Goal: Information Seeking & Learning: Learn about a topic

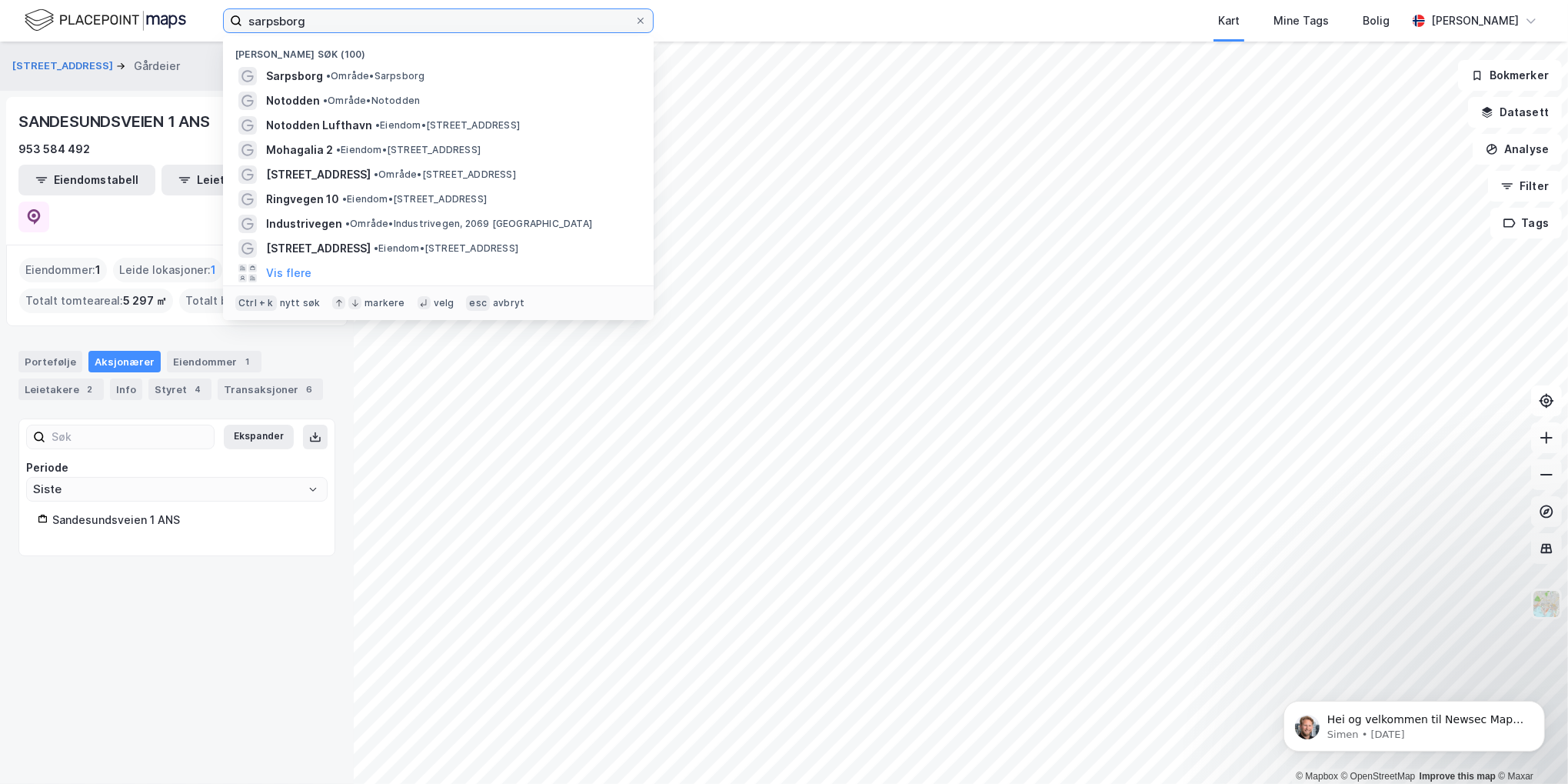
drag, startPoint x: 219, startPoint y: 14, endPoint x: 202, endPoint y: 17, distance: 17.3
click at [202, 17] on div "sarpsborg Nylige søk (100) [GEOGRAPHIC_DATA] • Område • Sarpsborg Notodden • Om…" at bounding box center [784, 21] width 1568 height 42
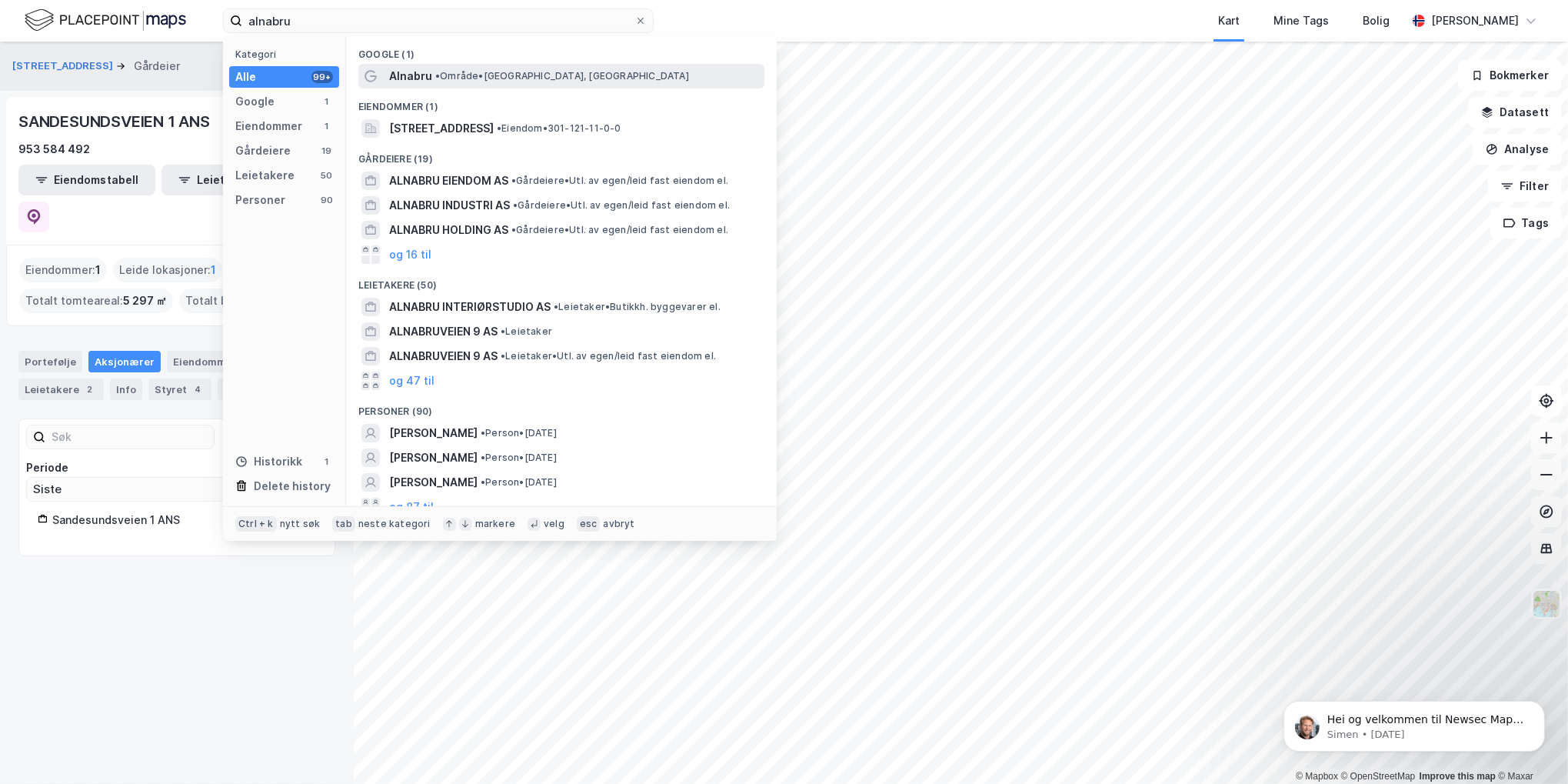
click at [432, 76] on div "Alnabru • Område • [GEOGRAPHIC_DATA], [GEOGRAPHIC_DATA]" at bounding box center [575, 76] width 373 height 18
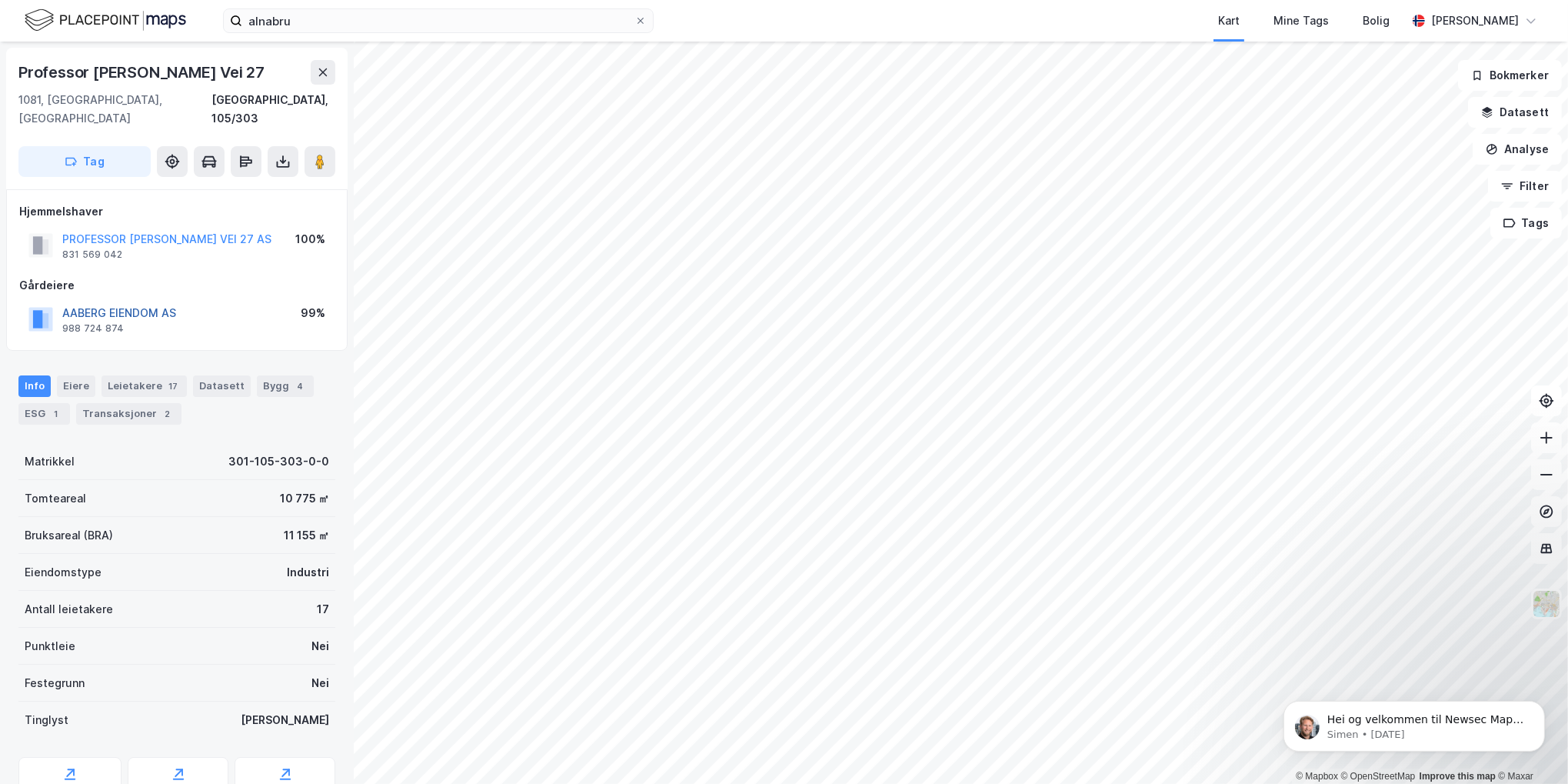
click at [0, 0] on button "AABERG EIENDOM AS" at bounding box center [0, 0] width 0 height 0
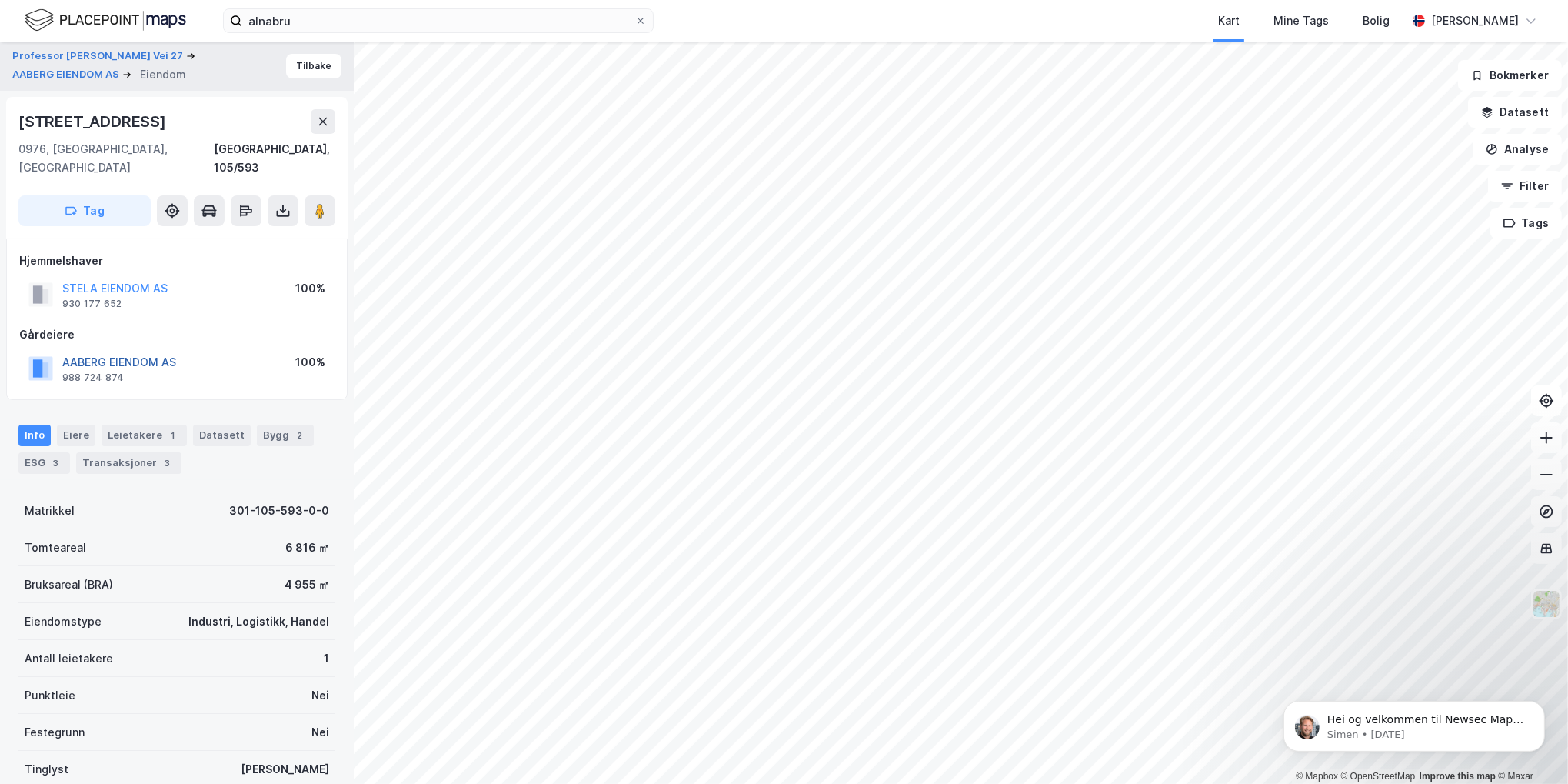
click at [0, 0] on button "AABERG EIENDOM AS" at bounding box center [0, 0] width 0 height 0
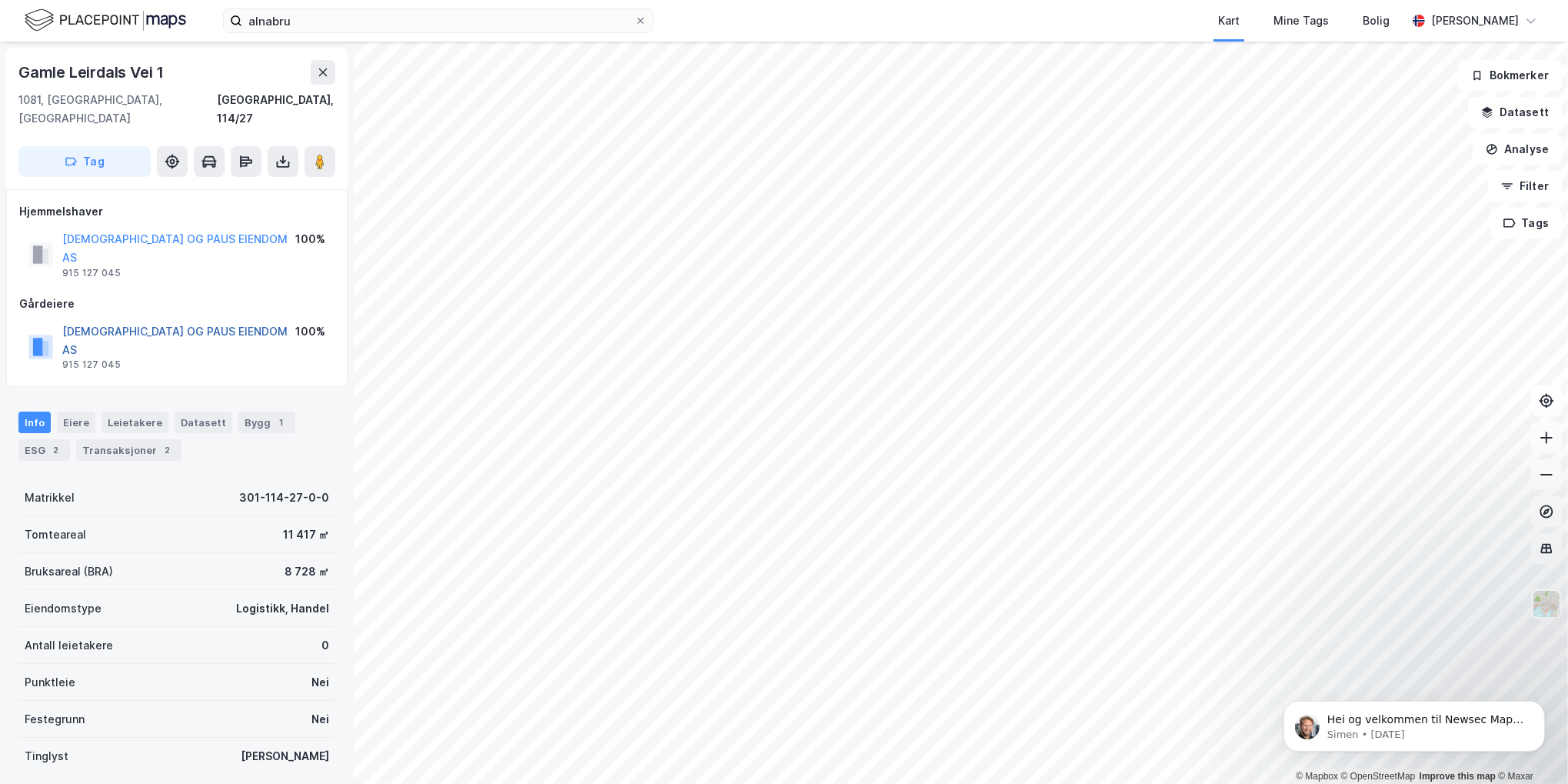
click at [0, 0] on button "[DEMOGRAPHIC_DATA] OG PAUS EIENDOM AS" at bounding box center [0, 0] width 0 height 0
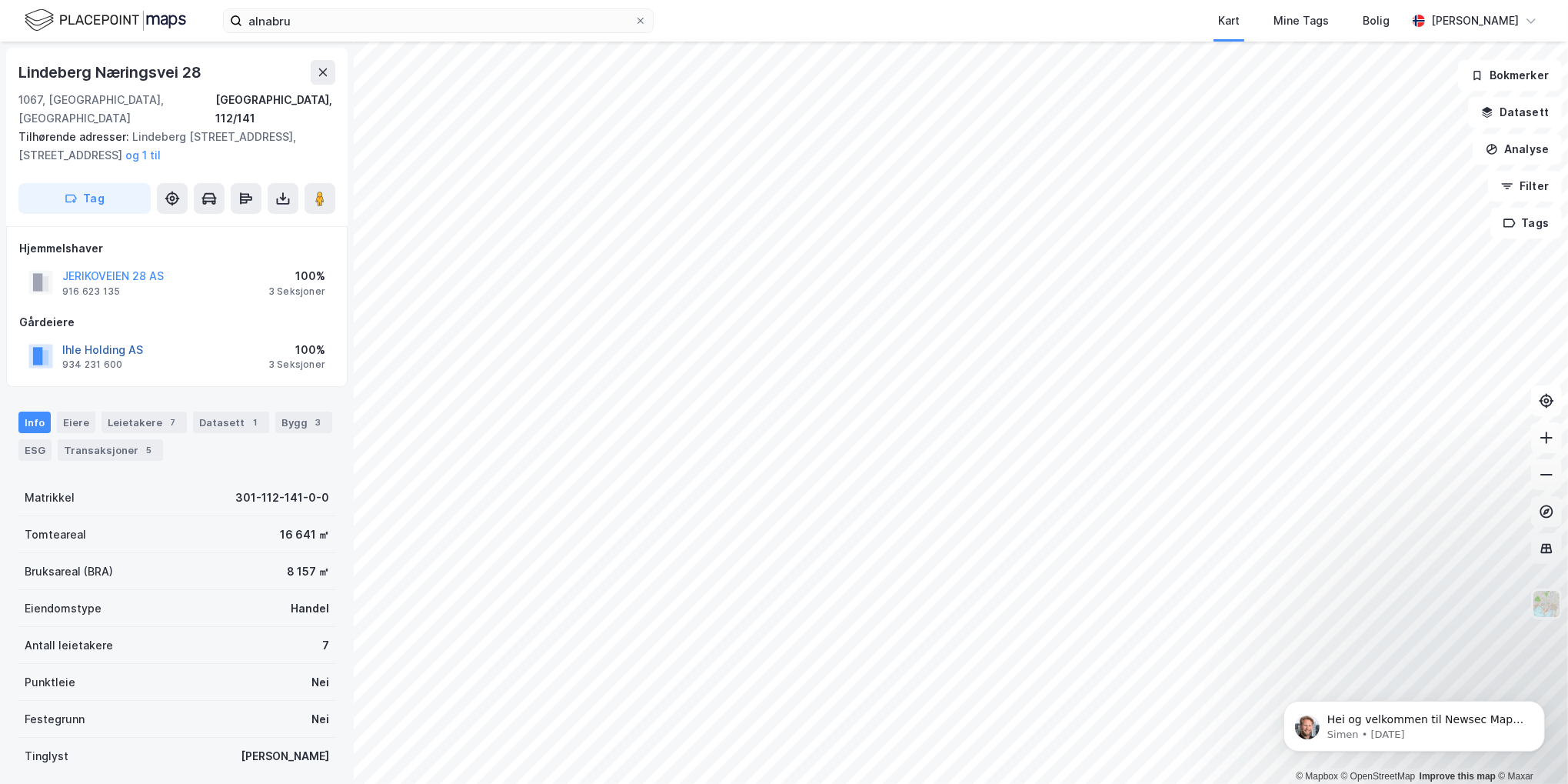
click at [0, 0] on button "Ihle Holding AS" at bounding box center [0, 0] width 0 height 0
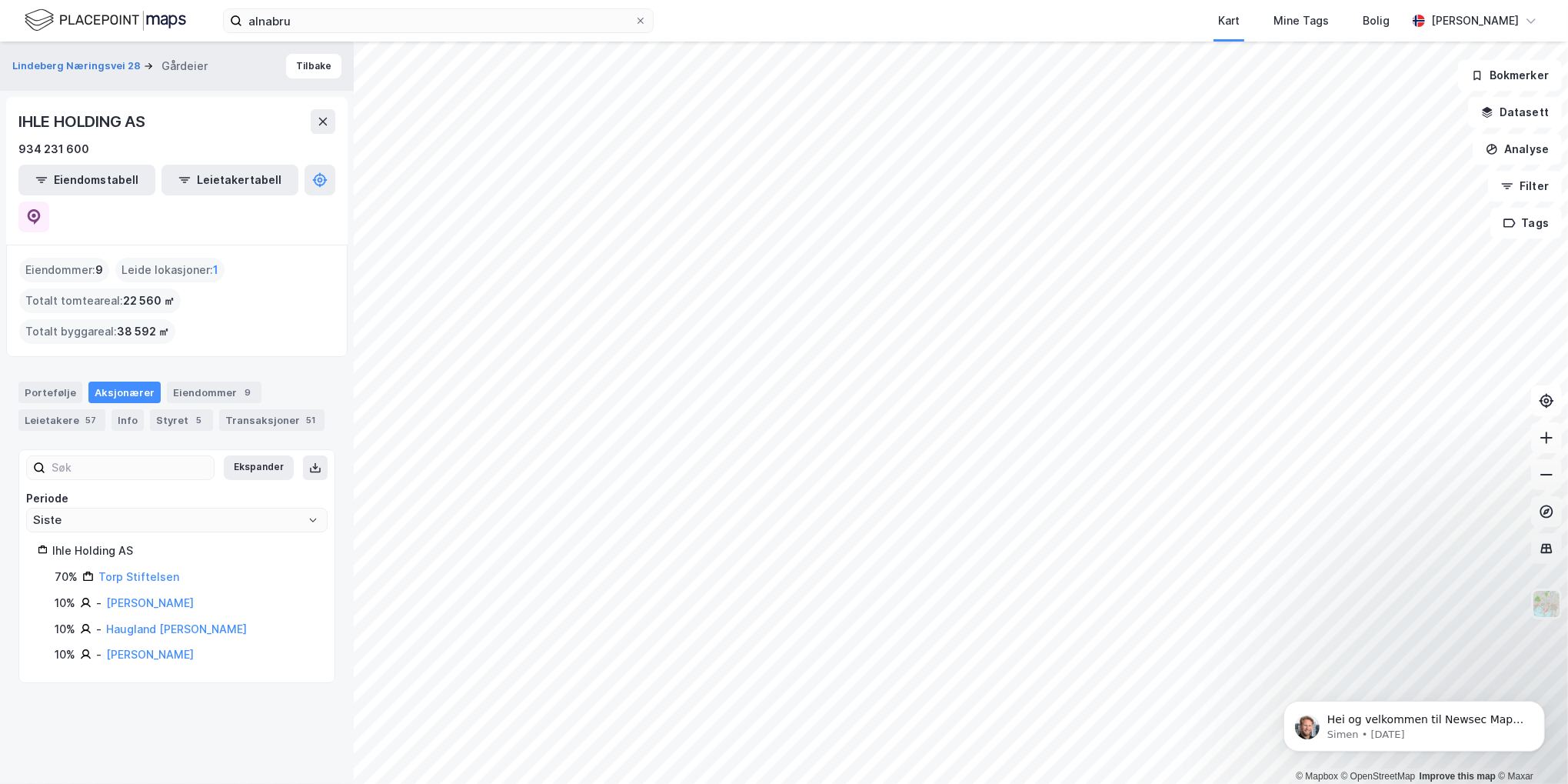
click at [346, 500] on div "© Mapbox © OpenStreetMap Improve this map © [PERSON_NAME] Næringsvei 28 Gårdeie…" at bounding box center [784, 413] width 1568 height 742
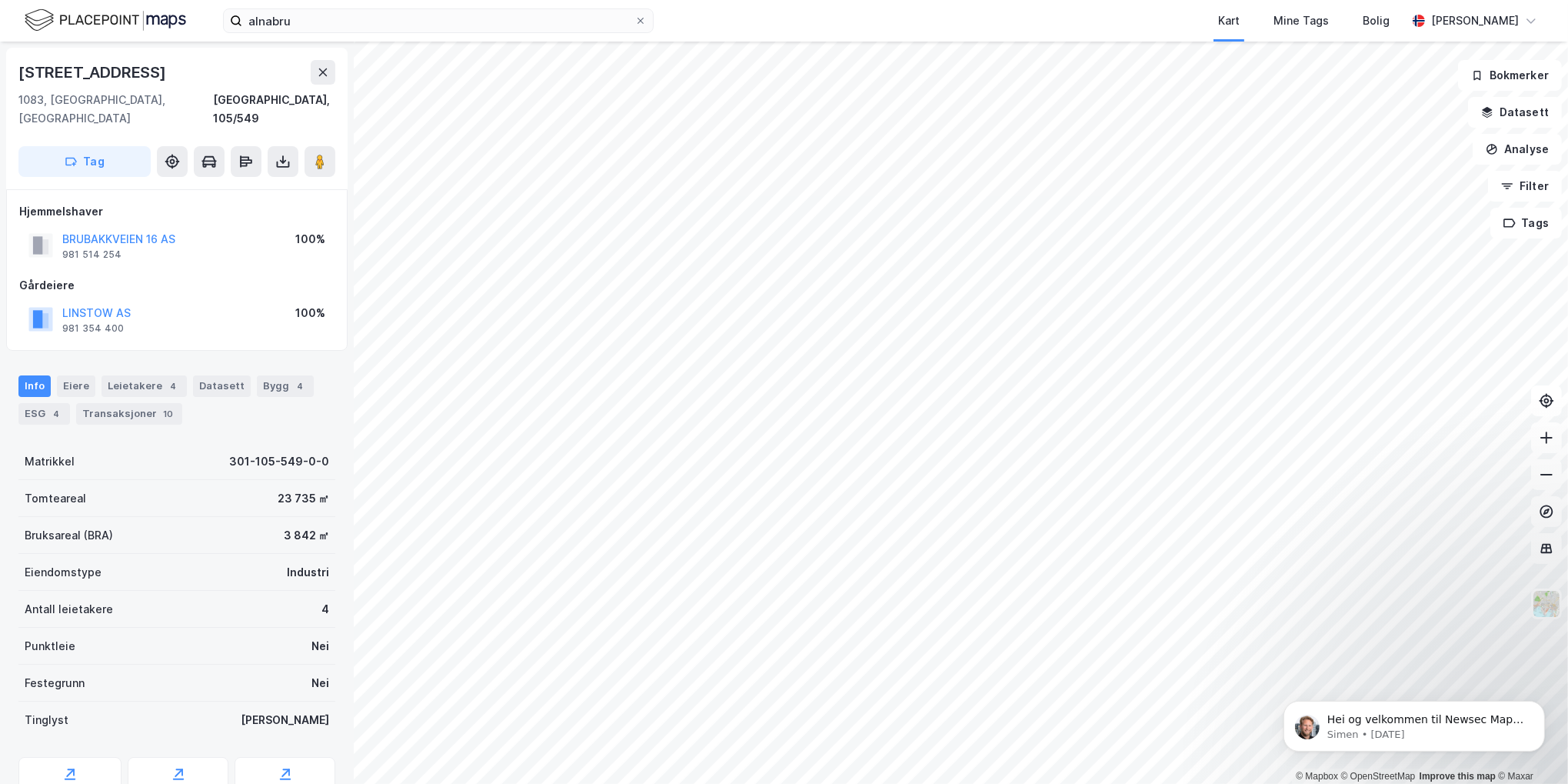
click at [336, 400] on div "© Mapbox © OpenStreetMap Improve this map © Maxar [STREET_ADDRESS], 105/549 Tag…" at bounding box center [784, 413] width 1568 height 742
click at [719, 33] on div "alnabru Kart Mine Tags Bolig [PERSON_NAME] © Mapbox © OpenStreetMap Improve thi…" at bounding box center [784, 392] width 1568 height 784
click at [0, 0] on button "LILLEBERG EIENDOM AS" at bounding box center [0, 0] width 0 height 0
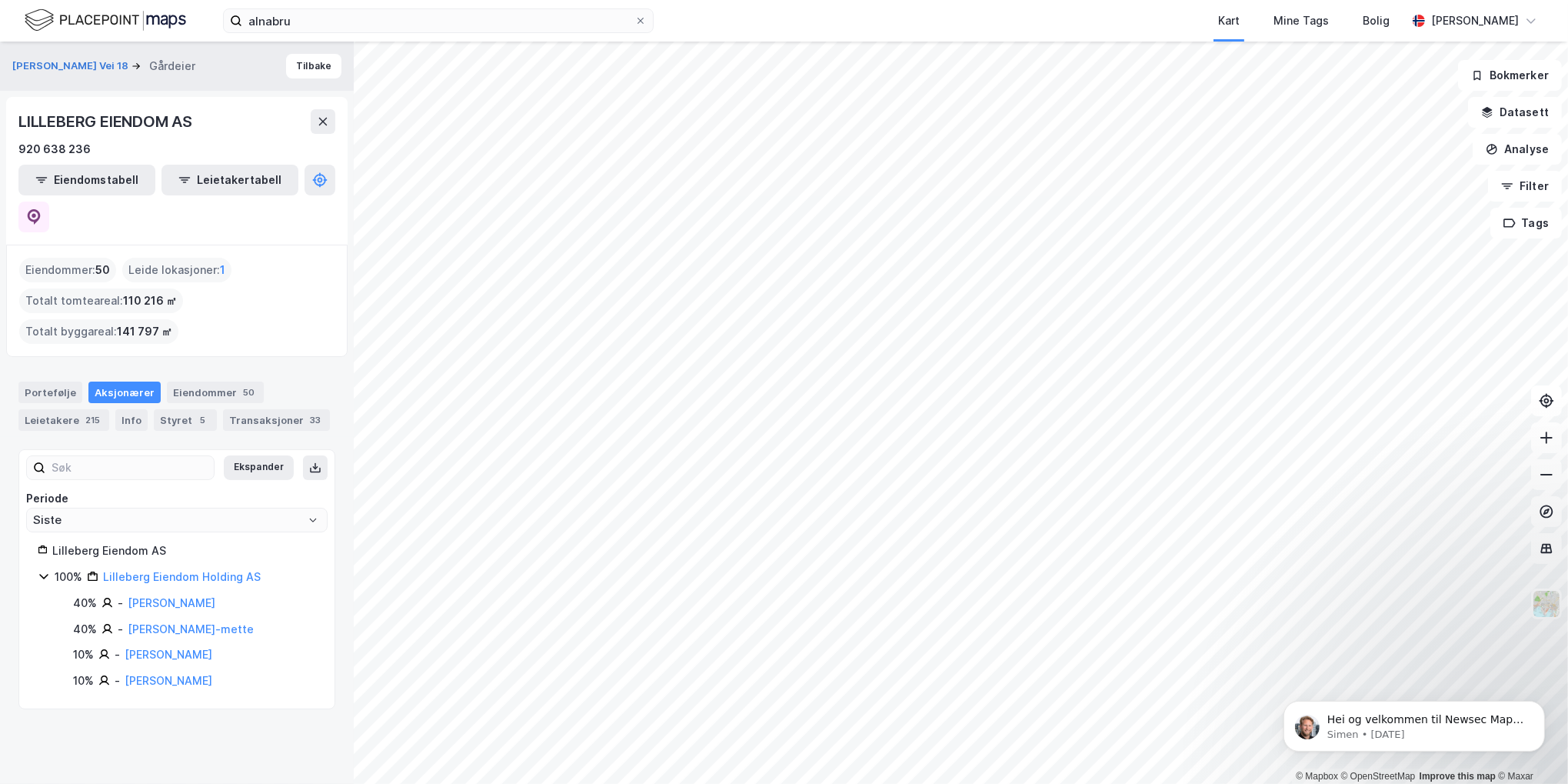
click at [738, 37] on div "alnabru Kart Mine Tags Bolig [PERSON_NAME] © Mapbox © OpenStreetMap Improve thi…" at bounding box center [784, 392] width 1568 height 784
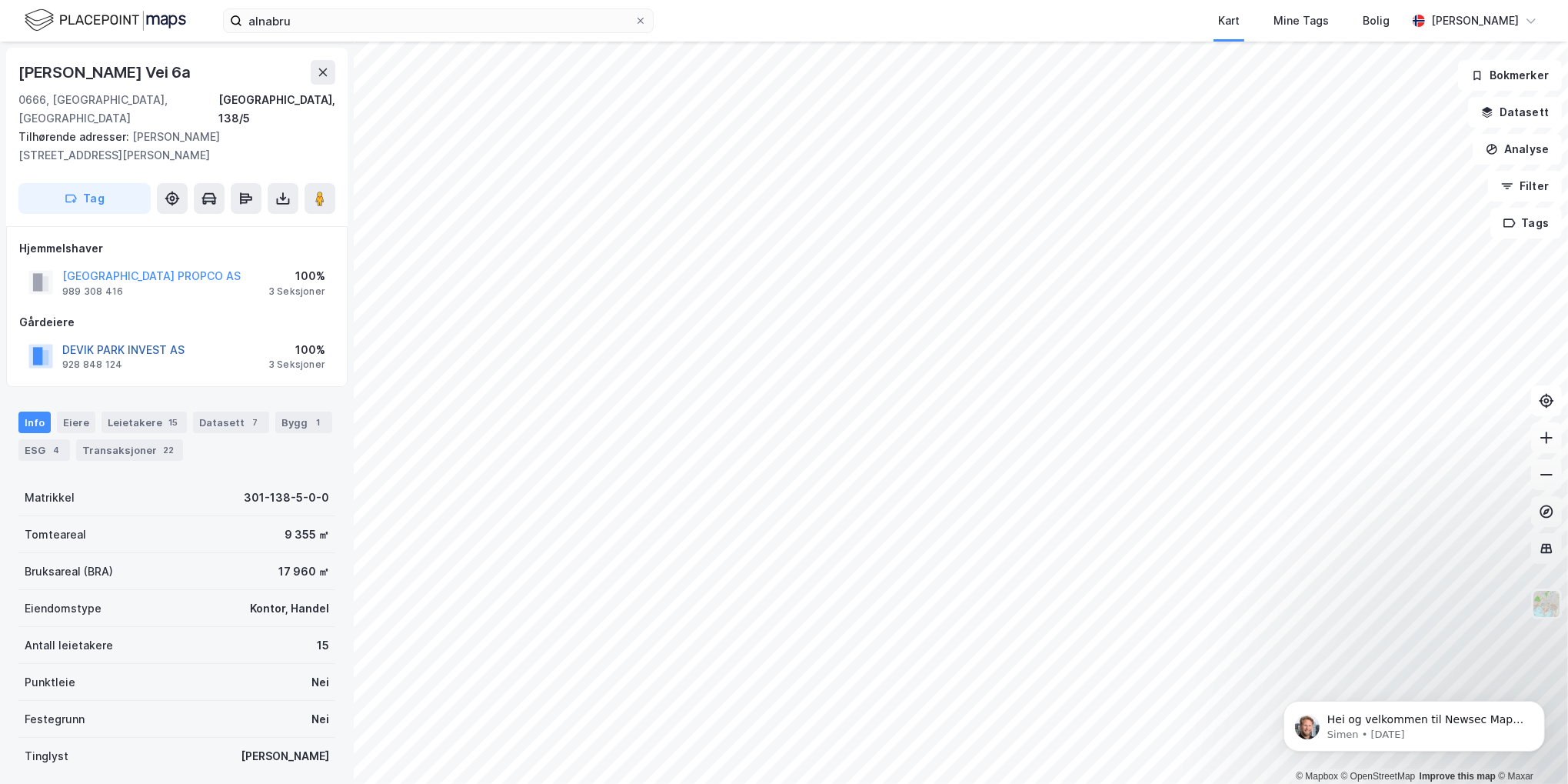
click at [0, 0] on button "DEVIK PARK INVEST AS" at bounding box center [0, 0] width 0 height 0
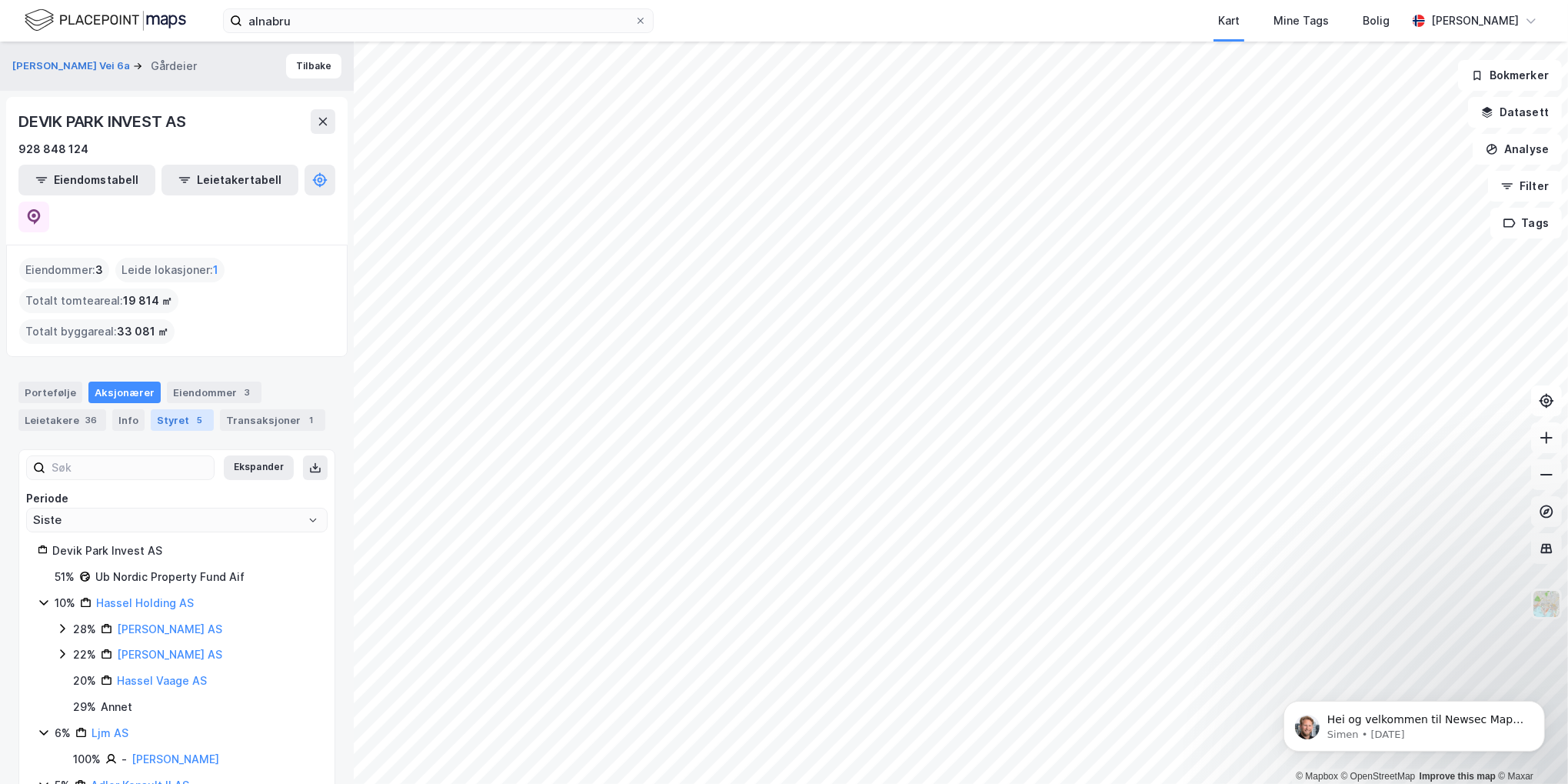
click at [169, 409] on div "Styret 5" at bounding box center [182, 420] width 63 height 22
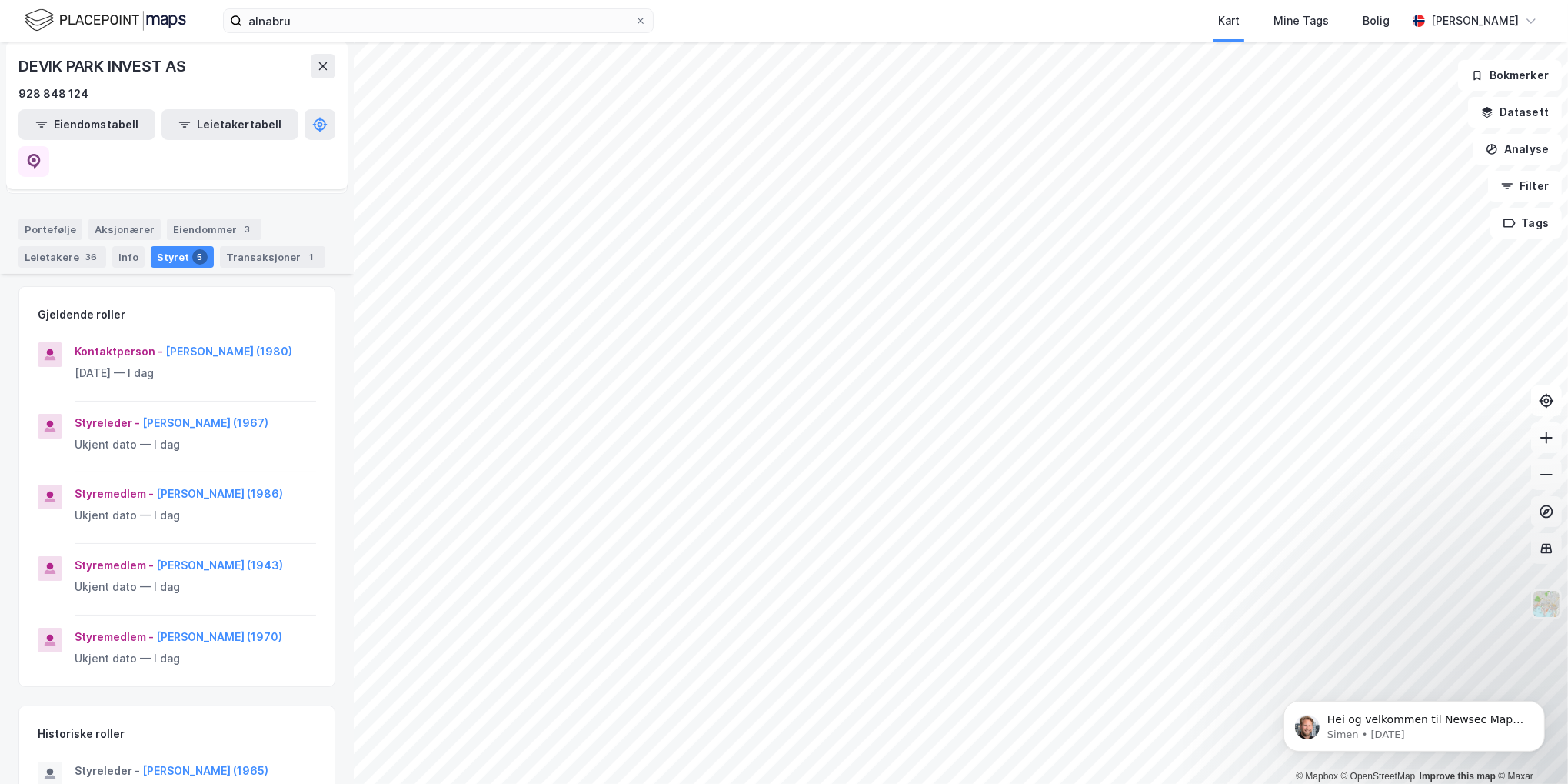
scroll to position [167, 0]
click at [245, 243] on div "Transaksjoner 1" at bounding box center [272, 253] width 105 height 22
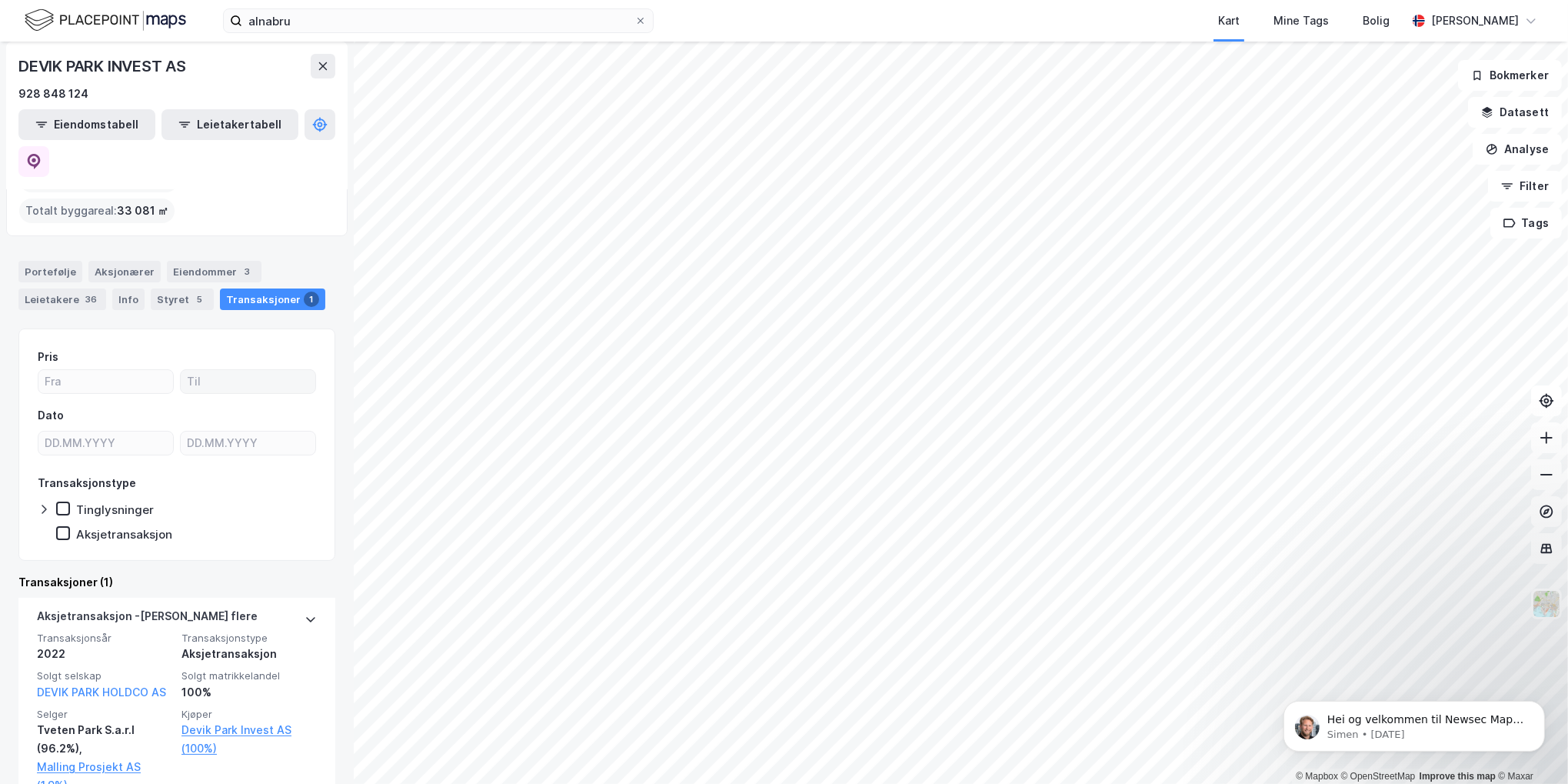
scroll to position [128, 0]
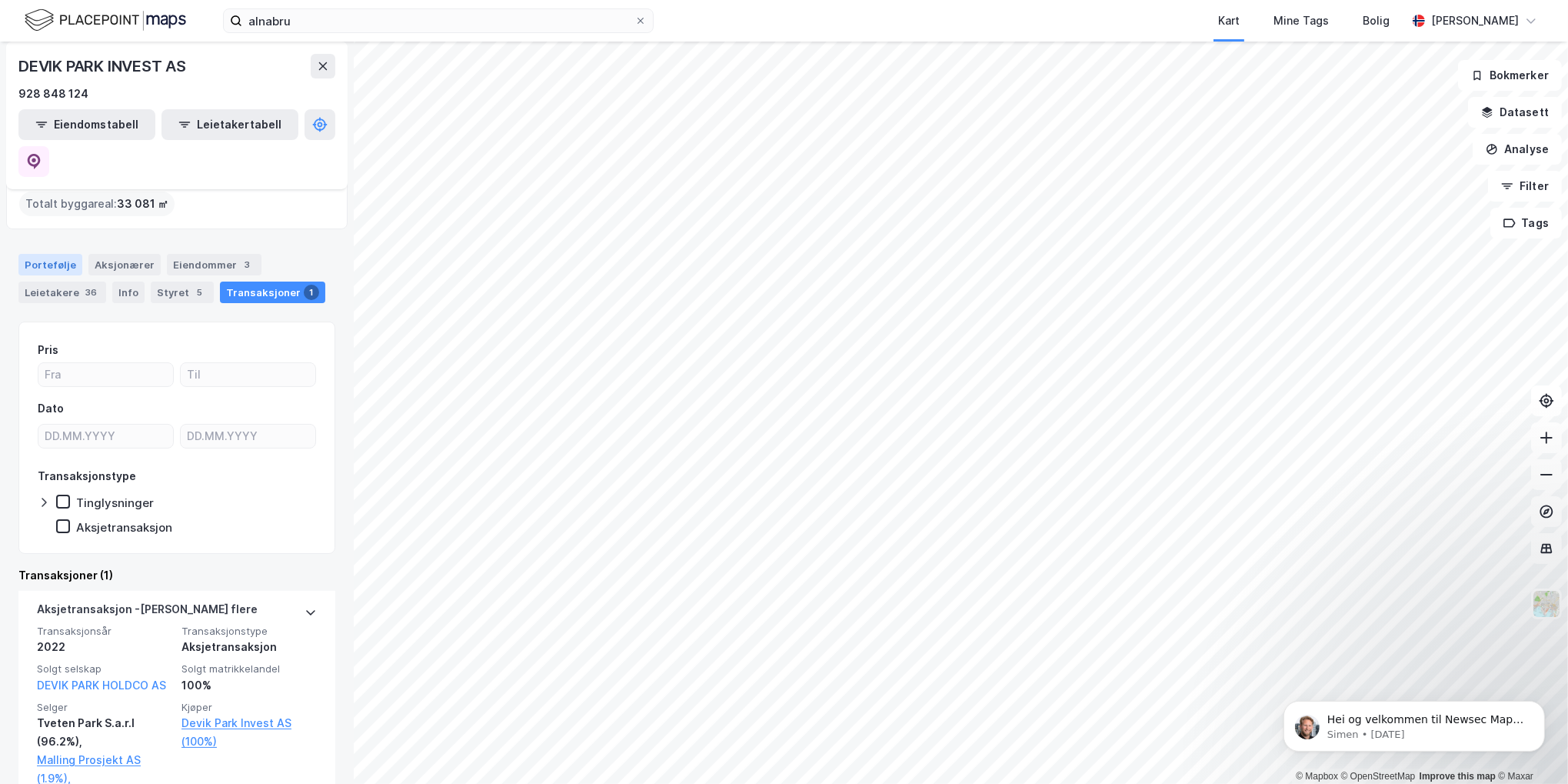
click at [62, 254] on div "Portefølje" at bounding box center [50, 264] width 63 height 22
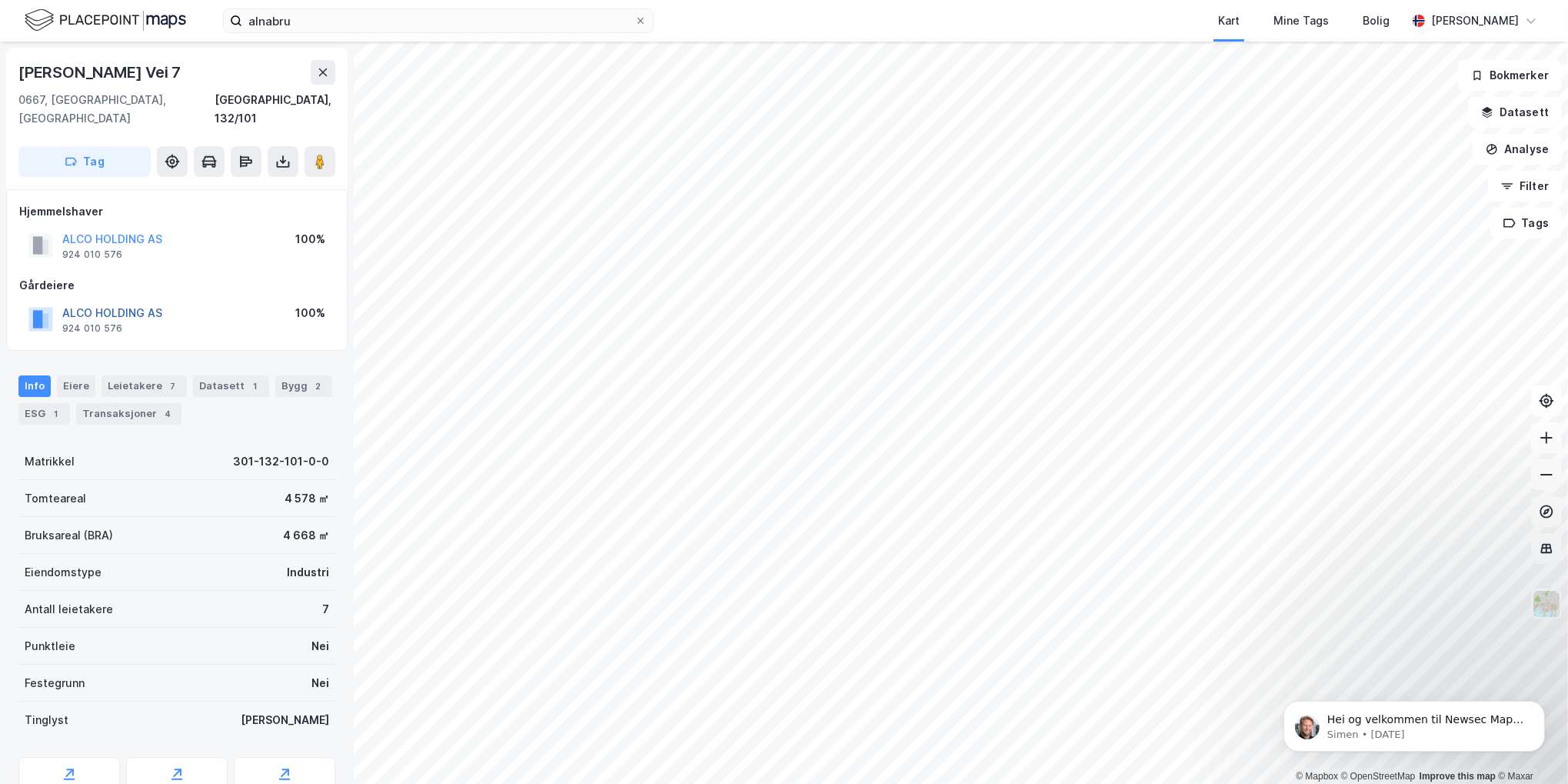
click at [0, 0] on button "ALCO HOLDING AS" at bounding box center [0, 0] width 0 height 0
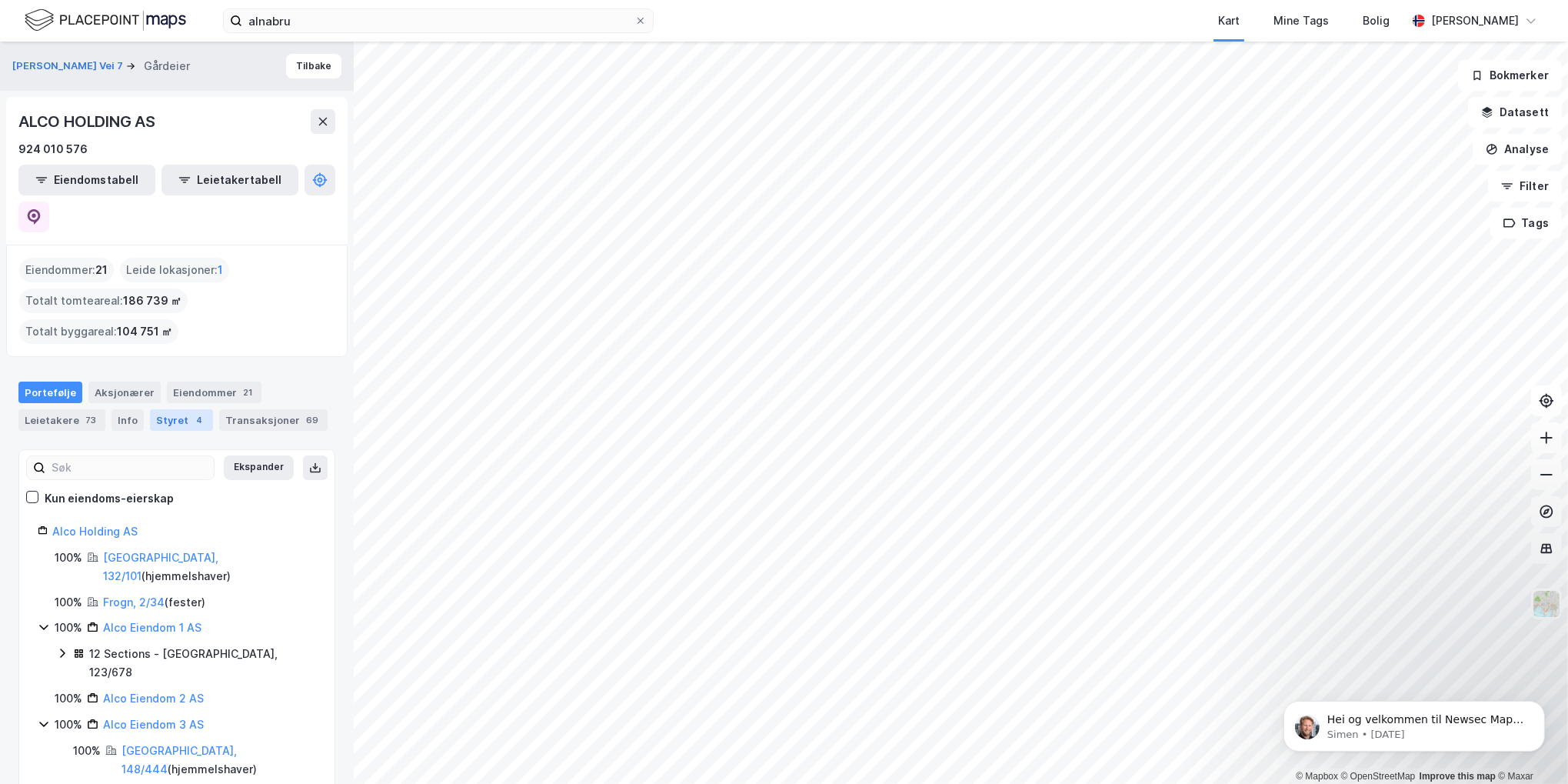
click at [191, 413] on div "4" at bounding box center [199, 421] width 16 height 16
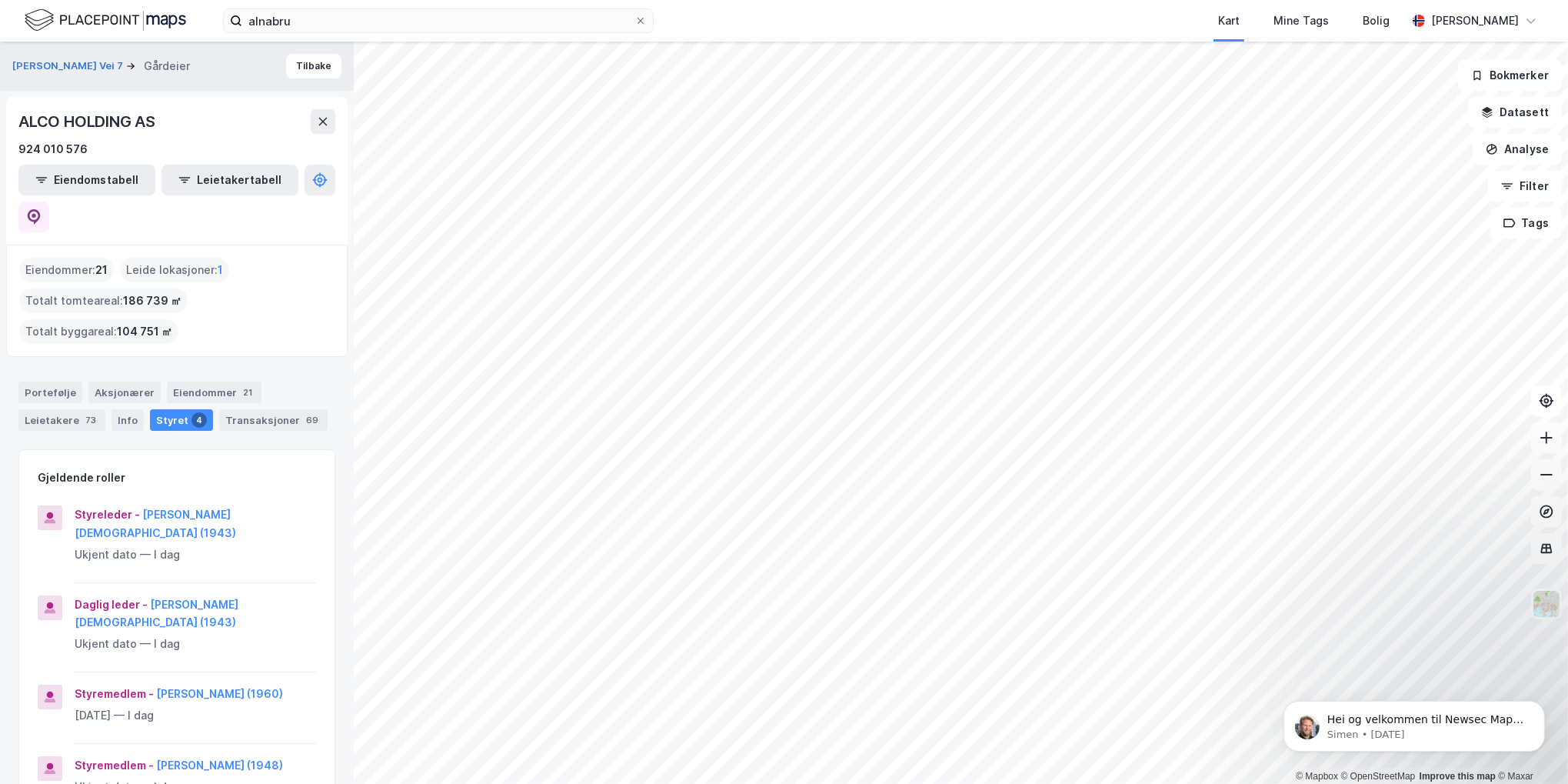
click at [308, 422] on div "© Mapbox © OpenStreetMap Improve this map © [PERSON_NAME] Vei 7 Gårdeier Tilbak…" at bounding box center [784, 413] width 1568 height 742
click at [1515, 117] on button "Datasett" at bounding box center [1515, 112] width 94 height 30
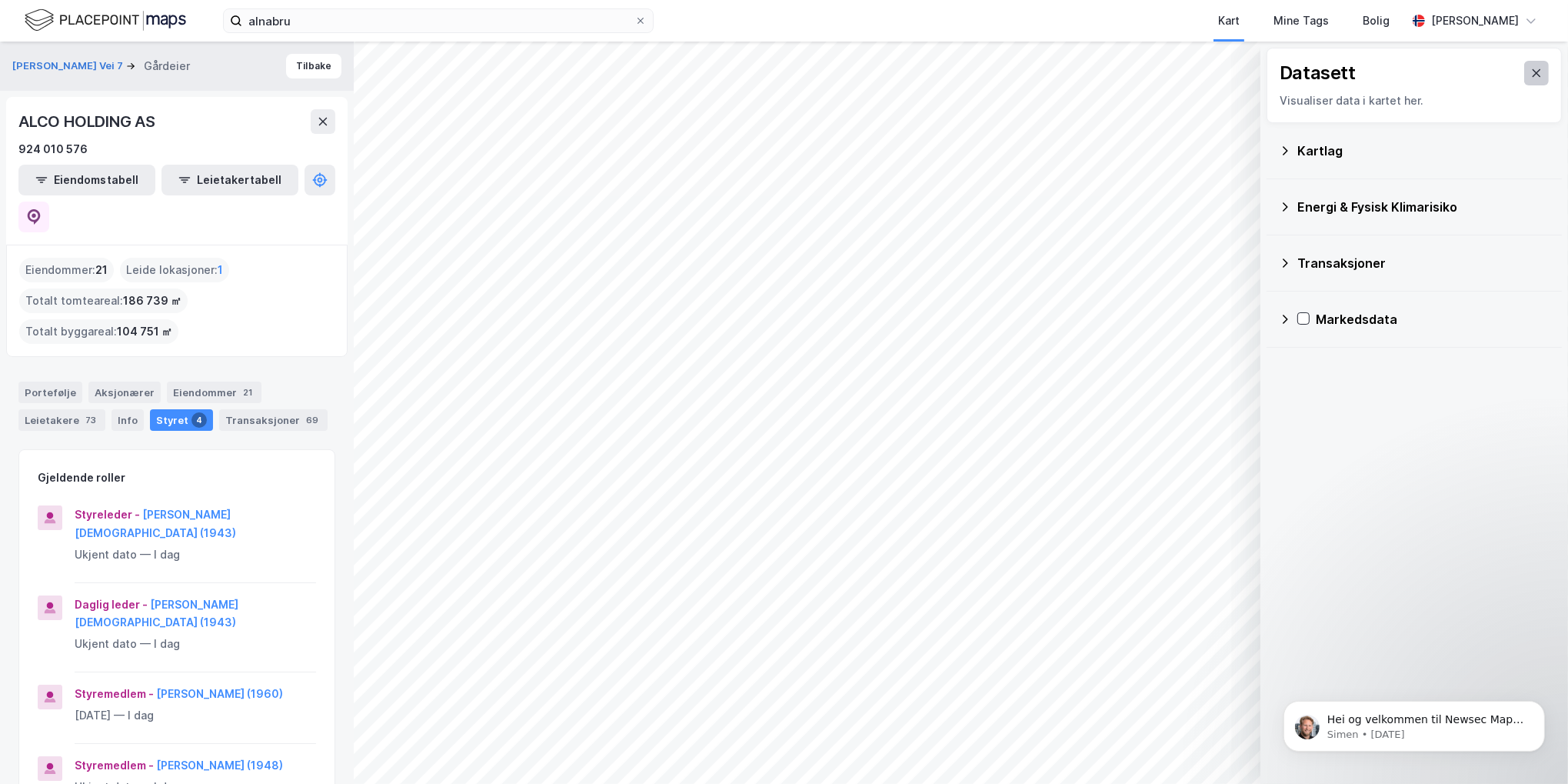
click at [1533, 76] on icon at bounding box center [1538, 73] width 9 height 8
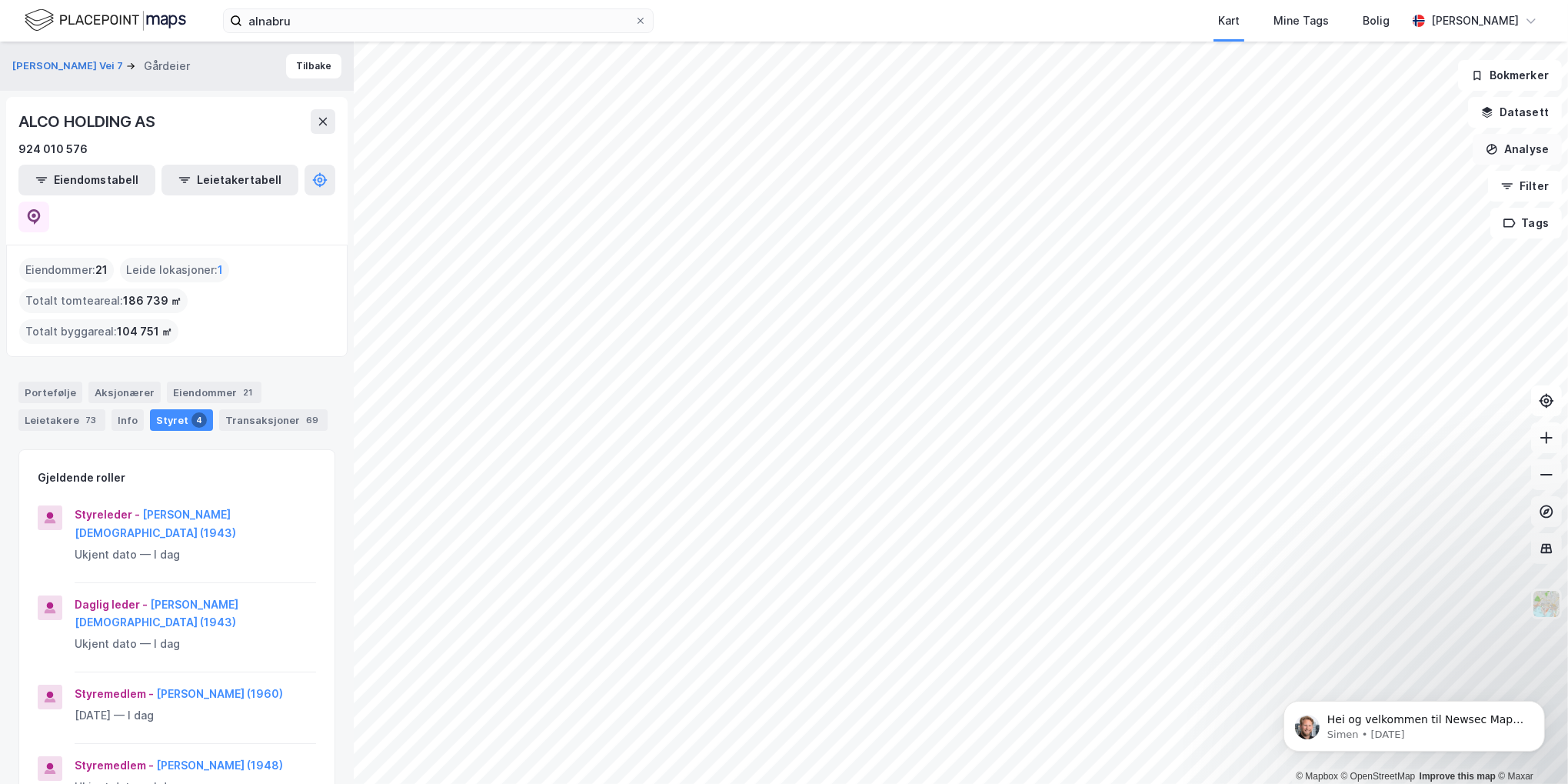
click at [1542, 146] on button "Analyse" at bounding box center [1518, 149] width 89 height 30
click at [1542, 145] on button "Analyse" at bounding box center [1518, 149] width 89 height 30
click at [1238, 21] on div "Kart" at bounding box center [1229, 20] width 22 height 18
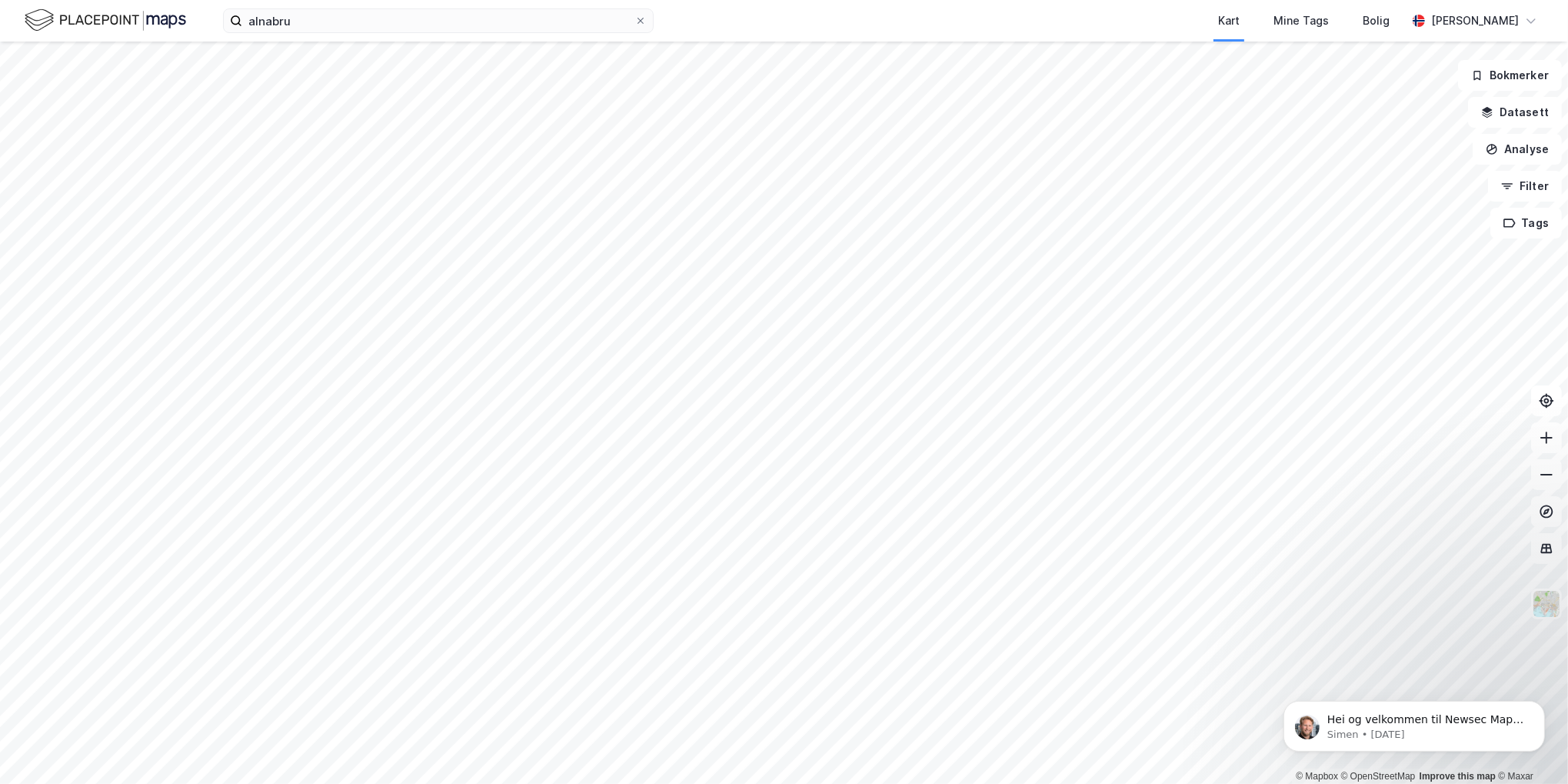
click at [1078, 18] on div "Kart Mine Tags Bolig" at bounding box center [1068, 21] width 679 height 42
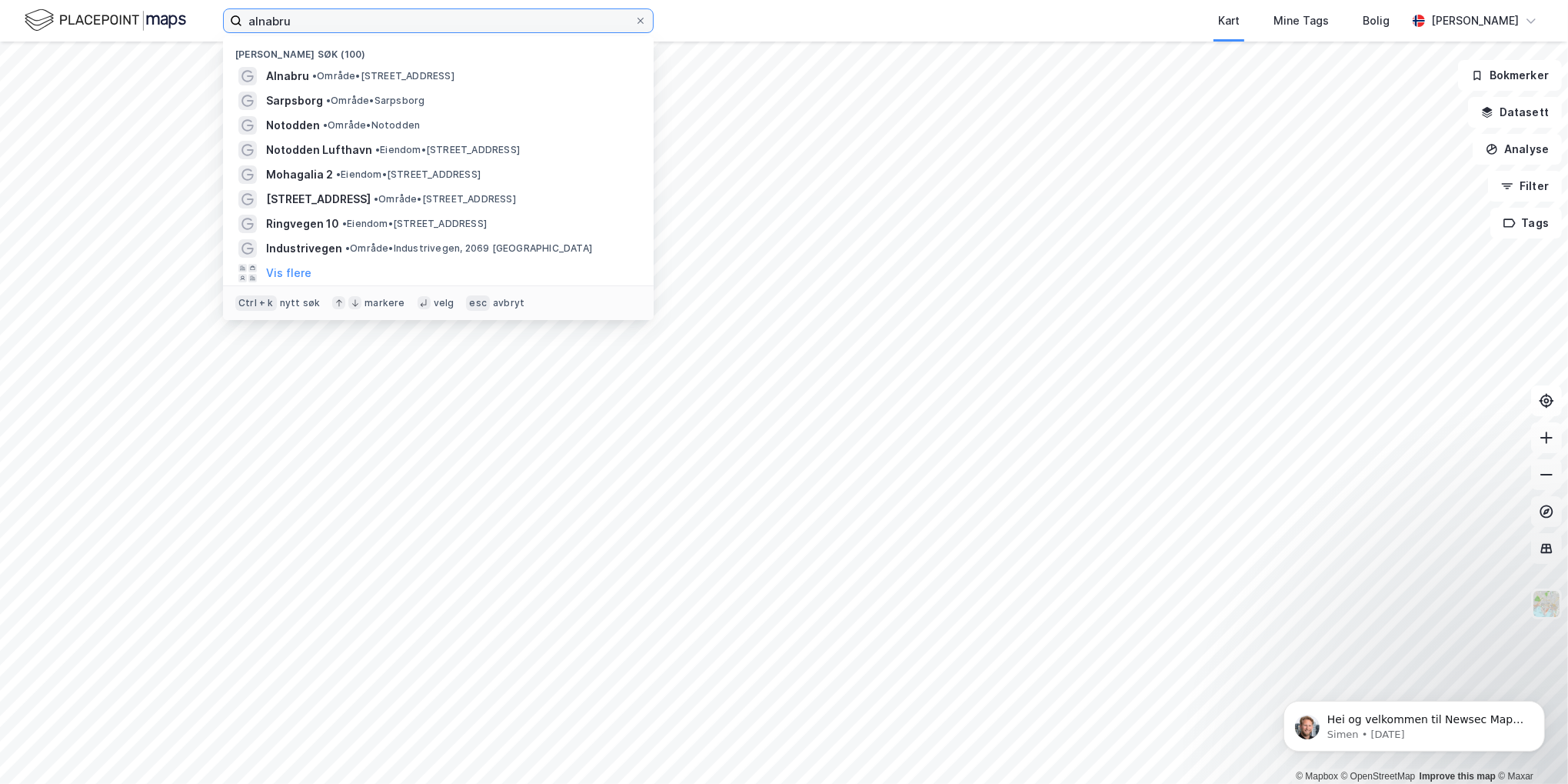
drag, startPoint x: 317, startPoint y: 20, endPoint x: 80, endPoint y: 30, distance: 237.2
click at [80, 30] on div "alnabru Nylige søk (100) Alnabru • Område • [STREET_ADDRESS] • Område • Sarpsbo…" at bounding box center [784, 21] width 1568 height 42
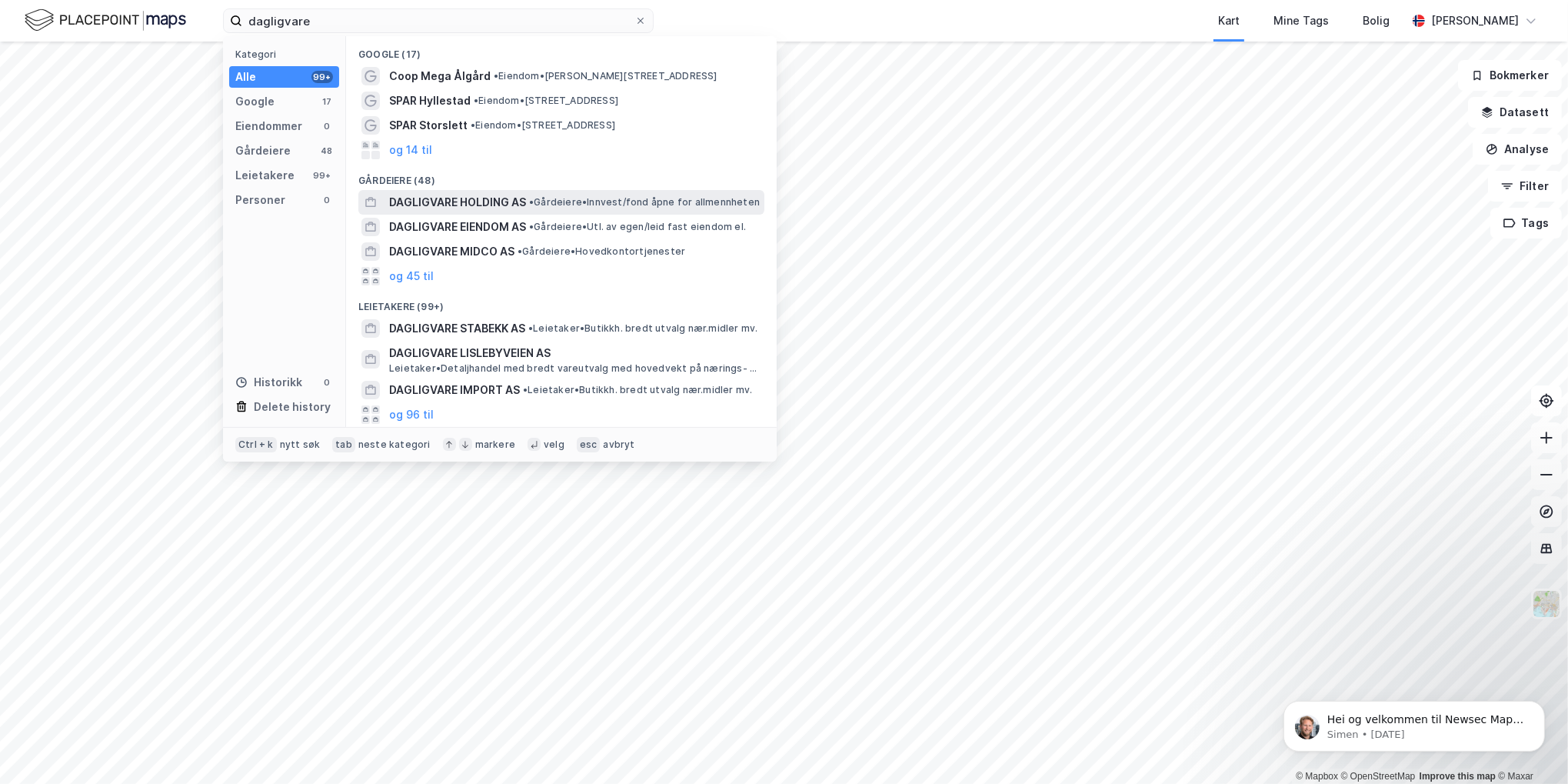
click at [451, 197] on span "DAGLIGVARE HOLDING AS" at bounding box center [458, 202] width 137 height 18
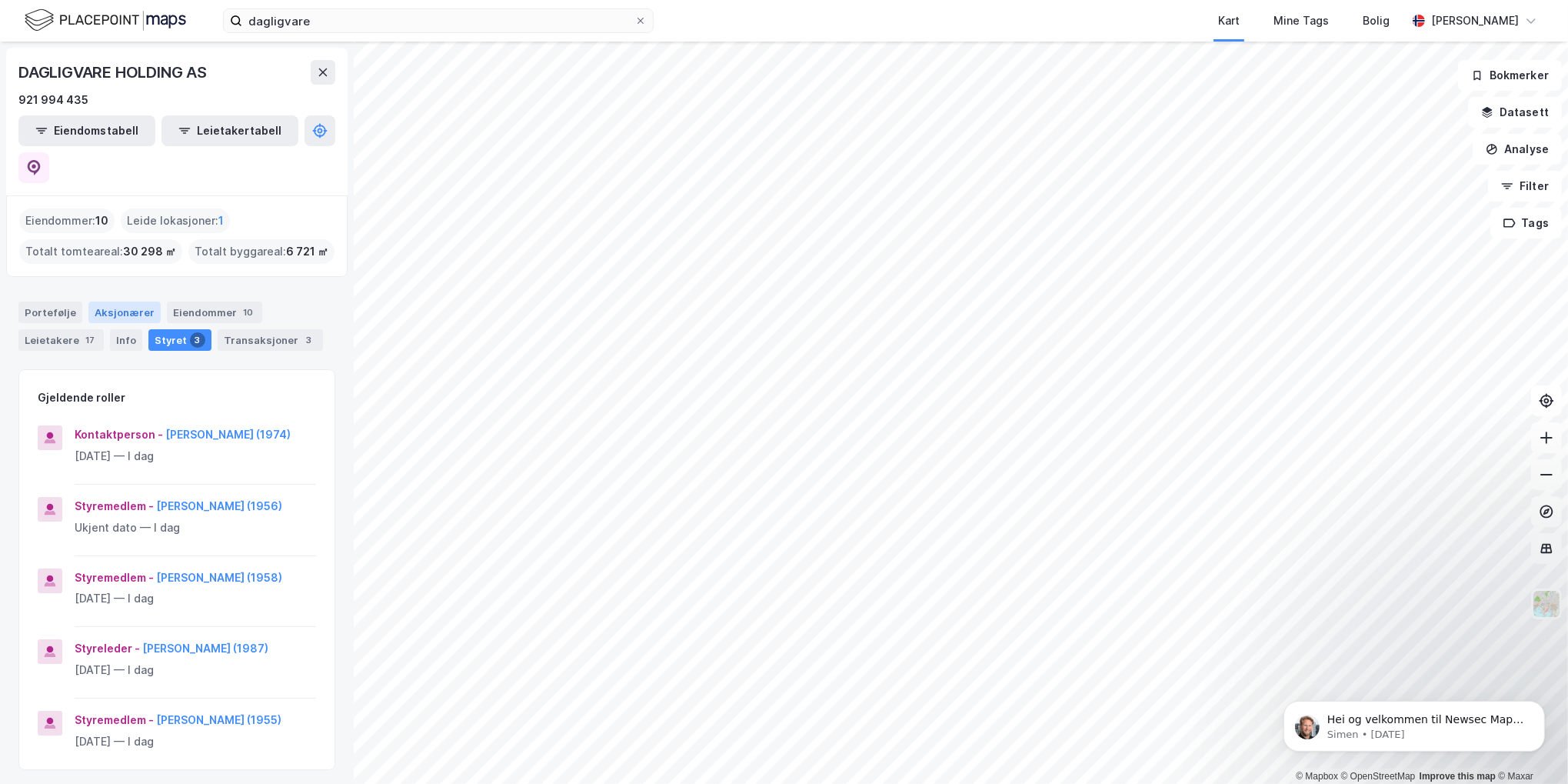
click at [114, 302] on div "Aksjonærer" at bounding box center [124, 312] width 72 height 22
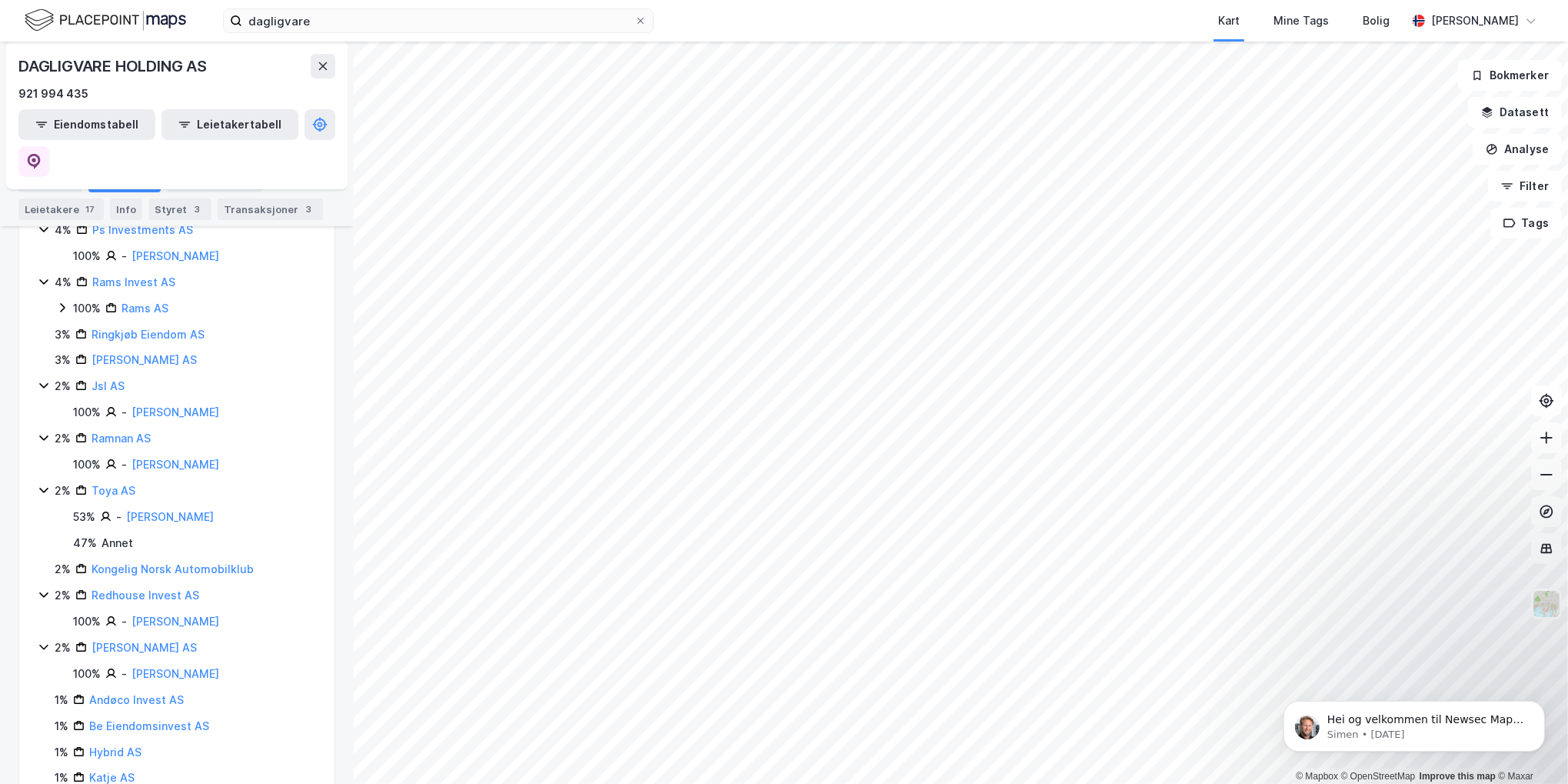
scroll to position [740, 0]
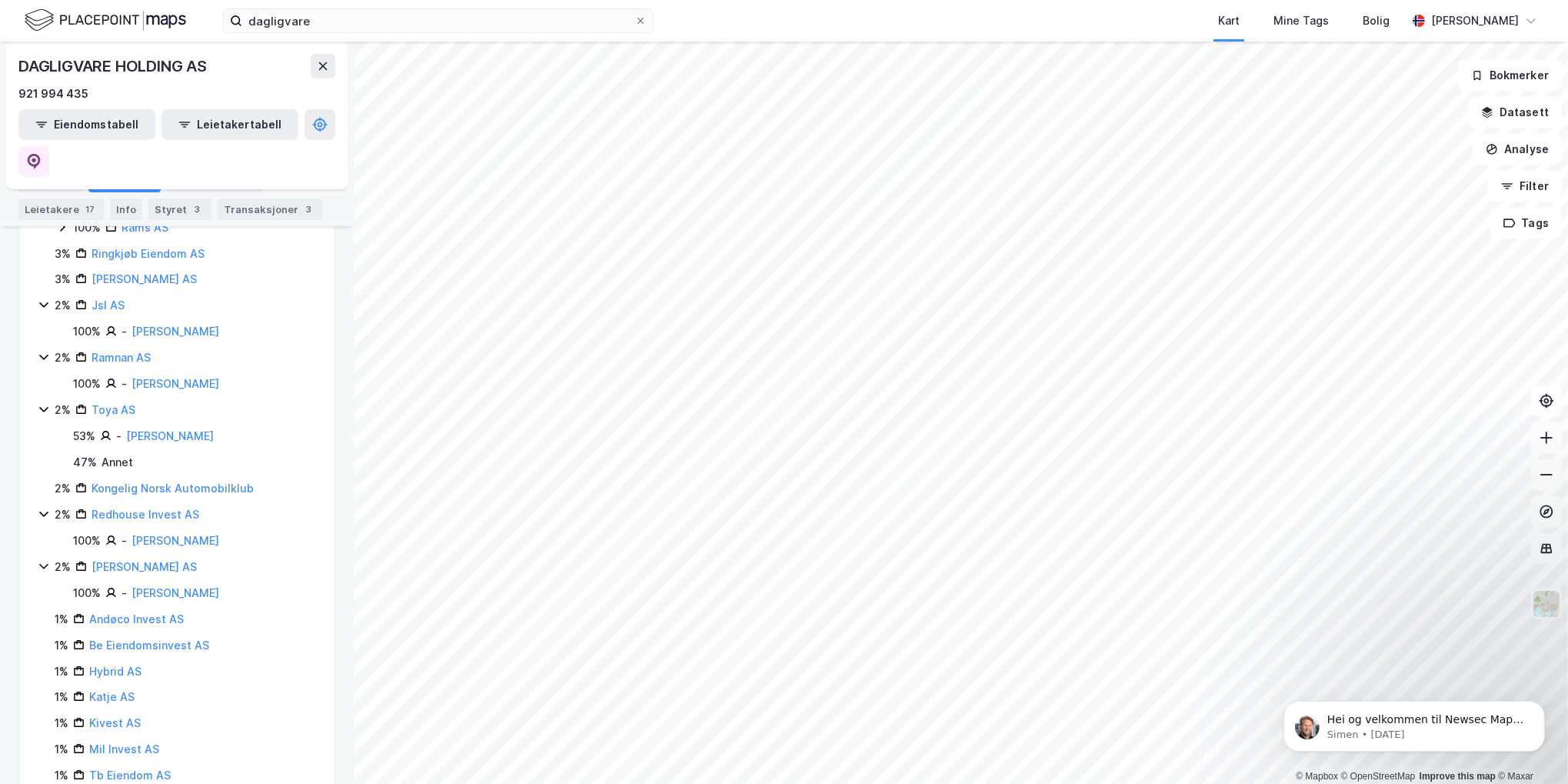
scroll to position [672, 0]
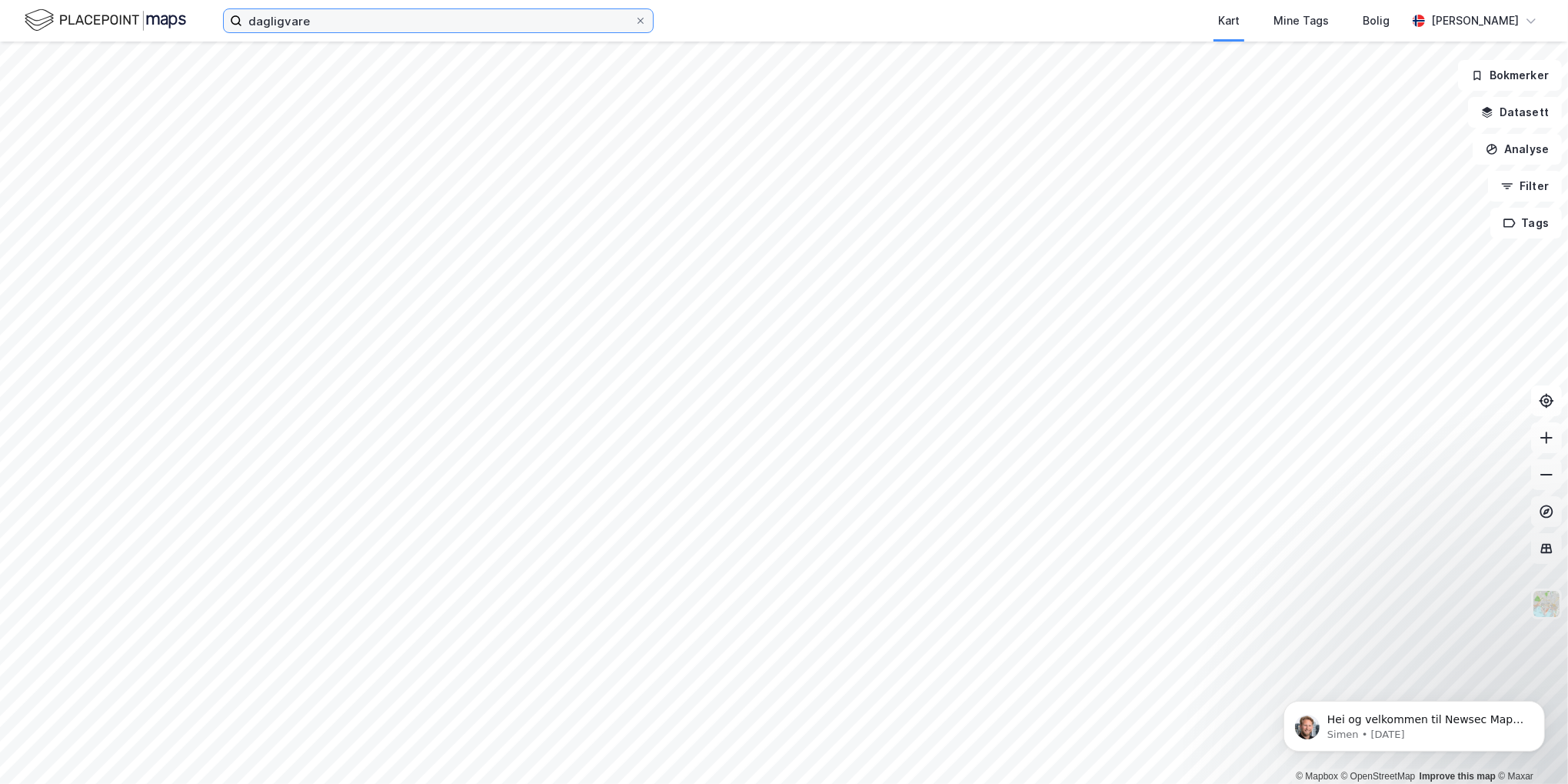
click at [328, 23] on input "dagligvare" at bounding box center [439, 21] width 393 height 23
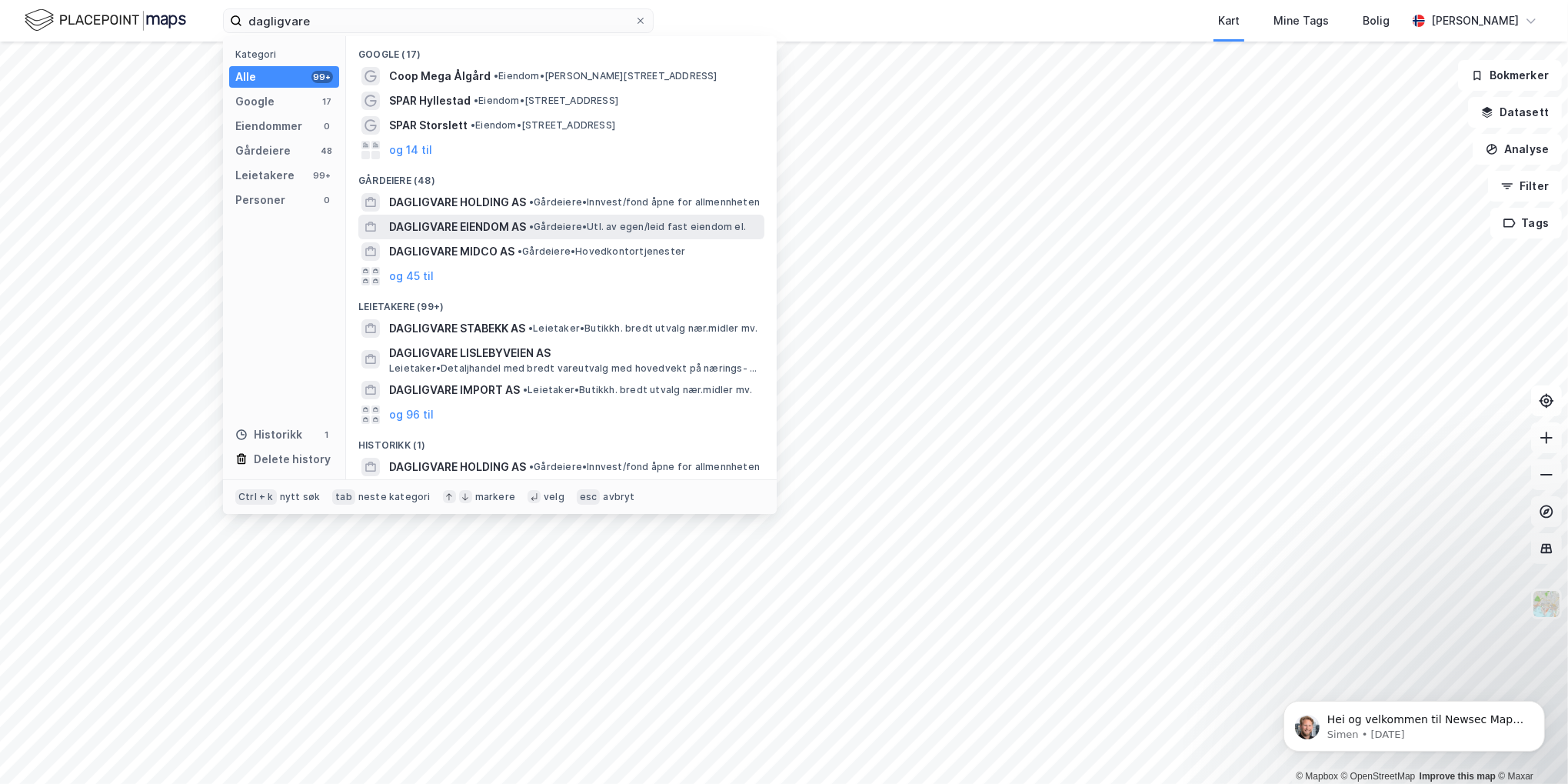
click at [431, 227] on span "DAGLIGVARE EIENDOM AS" at bounding box center [458, 227] width 137 height 18
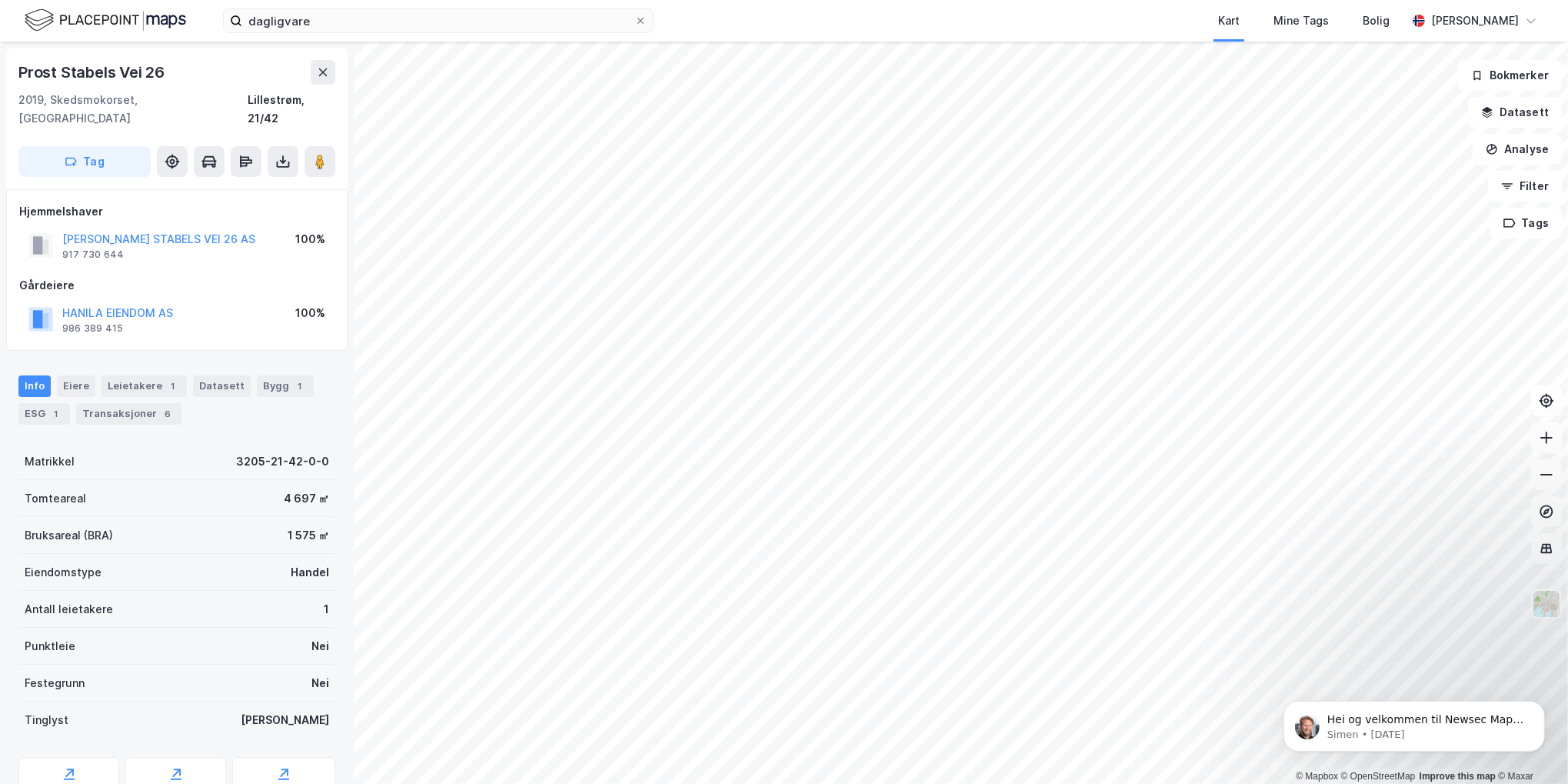
click at [134, 304] on div "HANILA EIENDOM AS" at bounding box center [118, 313] width 111 height 18
click at [0, 0] on button "HANILA EIENDOM AS" at bounding box center [0, 0] width 0 height 0
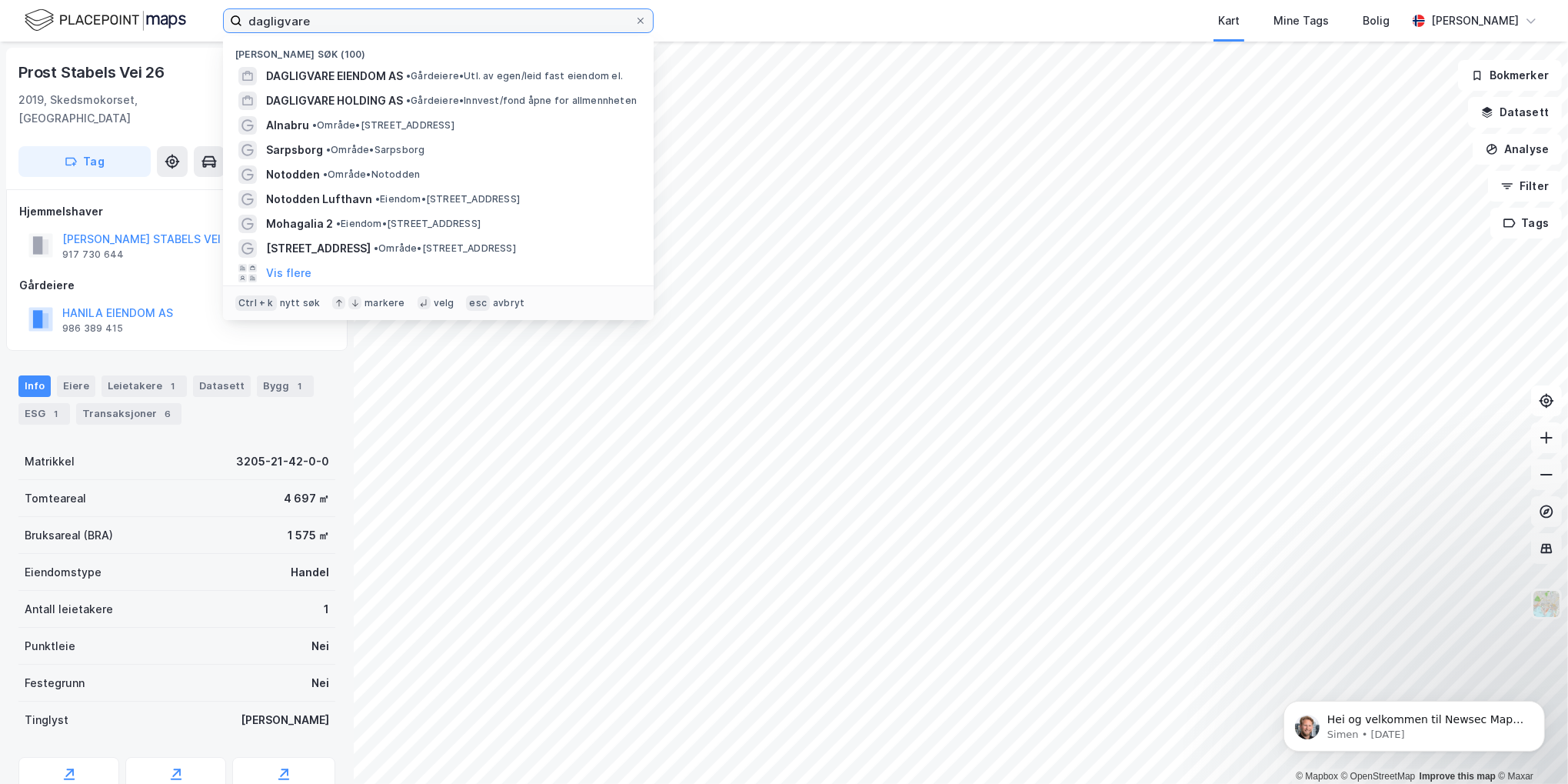
drag, startPoint x: 195, startPoint y: 37, endPoint x: 133, endPoint y: 30, distance: 62.4
click at [138, 39] on div "dagligvare Nylige søk (100) DAGLIGVARE EIENDOM AS • Gårdeiere • Utl. av egen/le…" at bounding box center [784, 21] width 1568 height 42
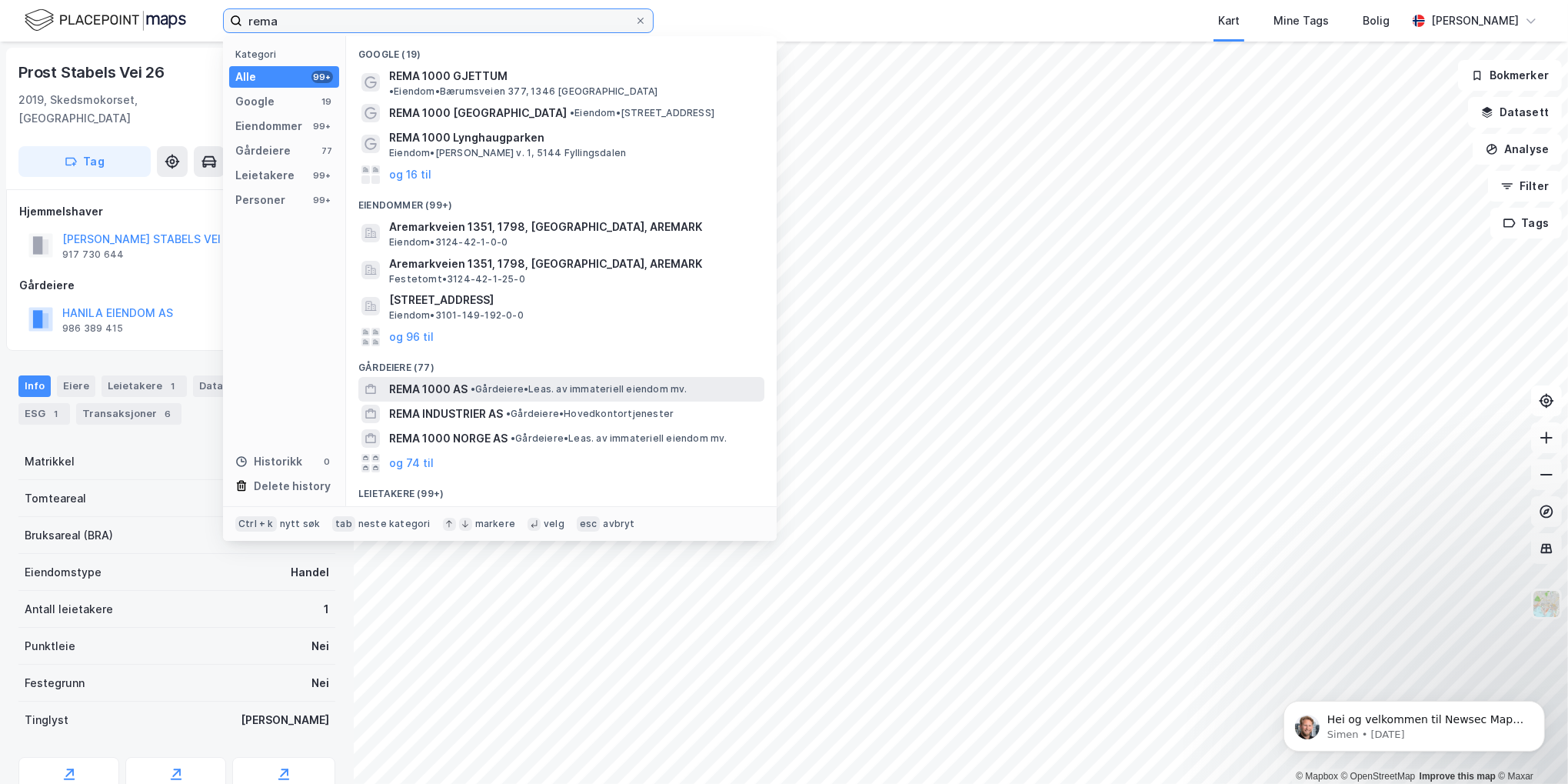
type input "rema"
click at [423, 380] on span "REMA 1000 AS" at bounding box center [428, 389] width 78 height 18
